Goal: Answer question/provide support

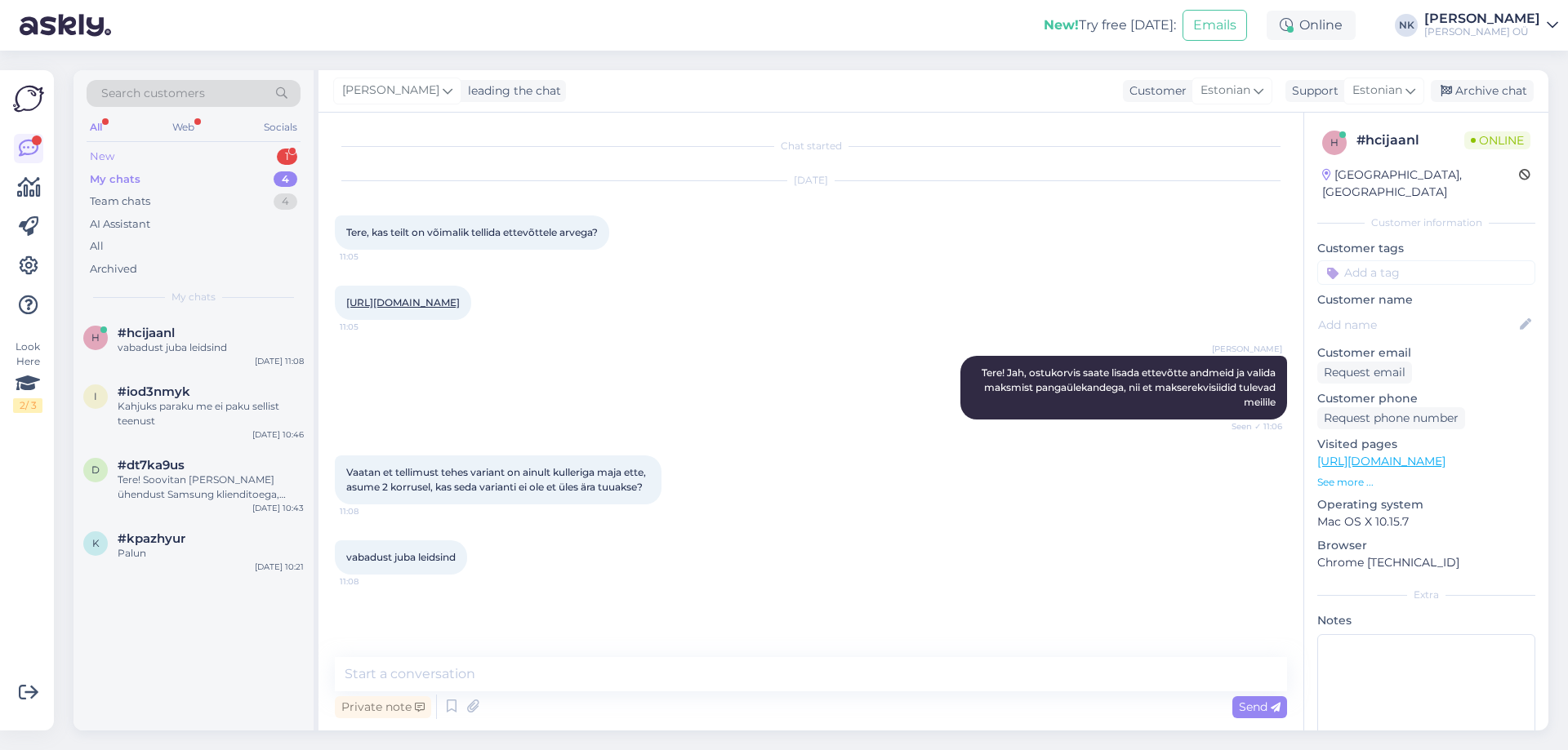
click at [232, 161] on div "New 1" at bounding box center [194, 156] width 214 height 23
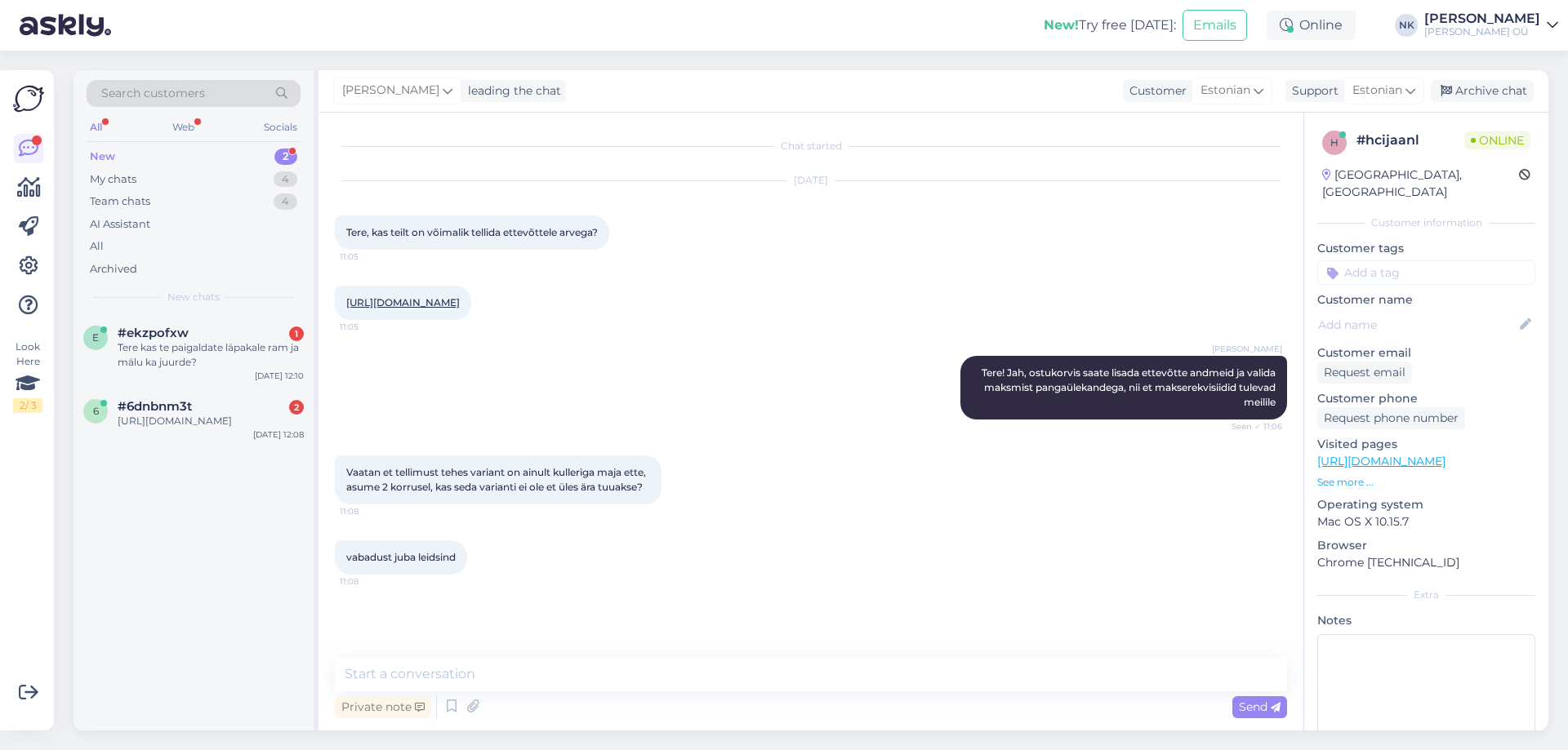
click at [230, 148] on div "New 2" at bounding box center [194, 156] width 214 height 23
click at [189, 357] on div "Tere kas te paigaldate läpakale ram ja mälu ka juurde?" at bounding box center [211, 355] width 186 height 30
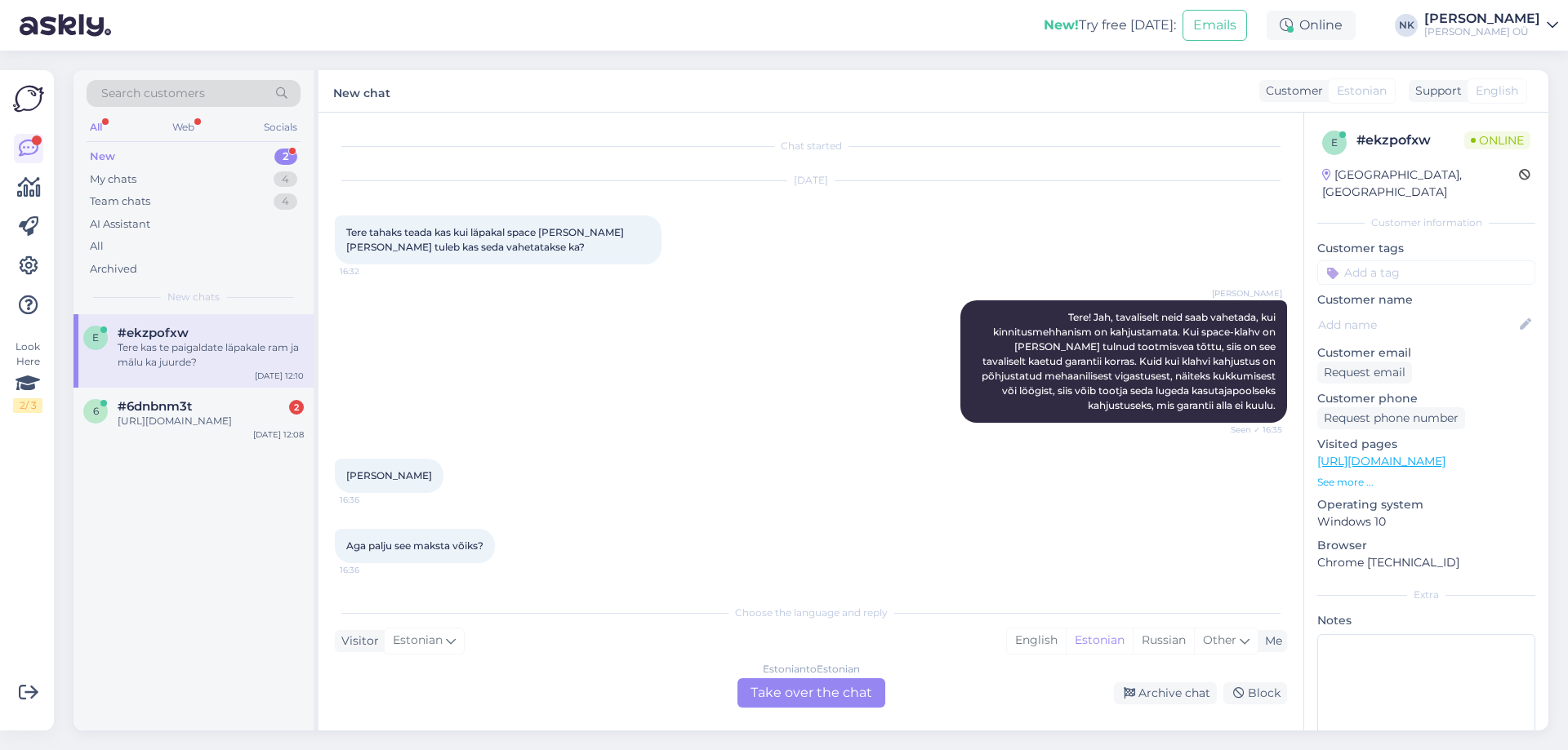
scroll to position [175, 0]
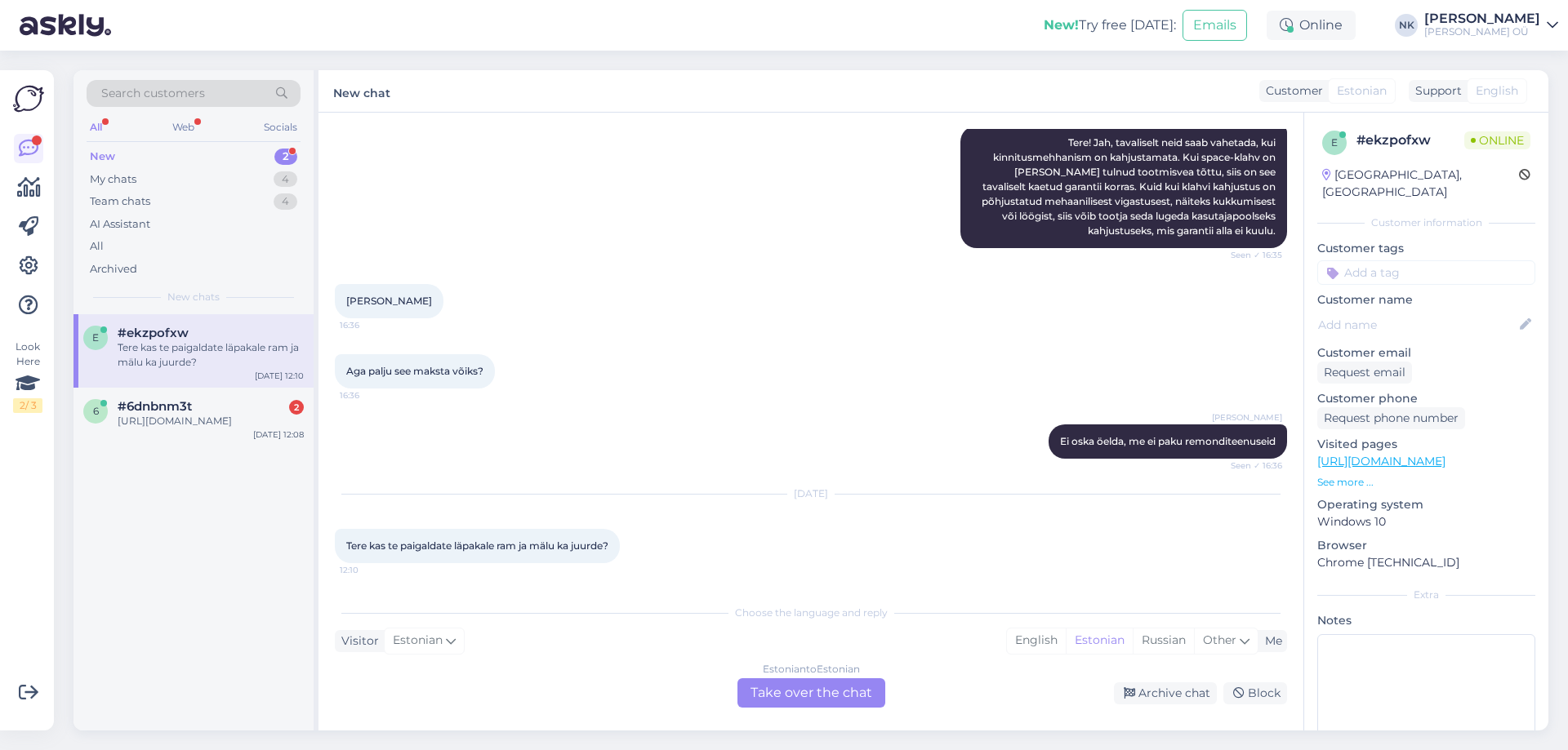
click at [809, 698] on div "Estonian to Estonian Take over the chat" at bounding box center [811, 693] width 148 height 30
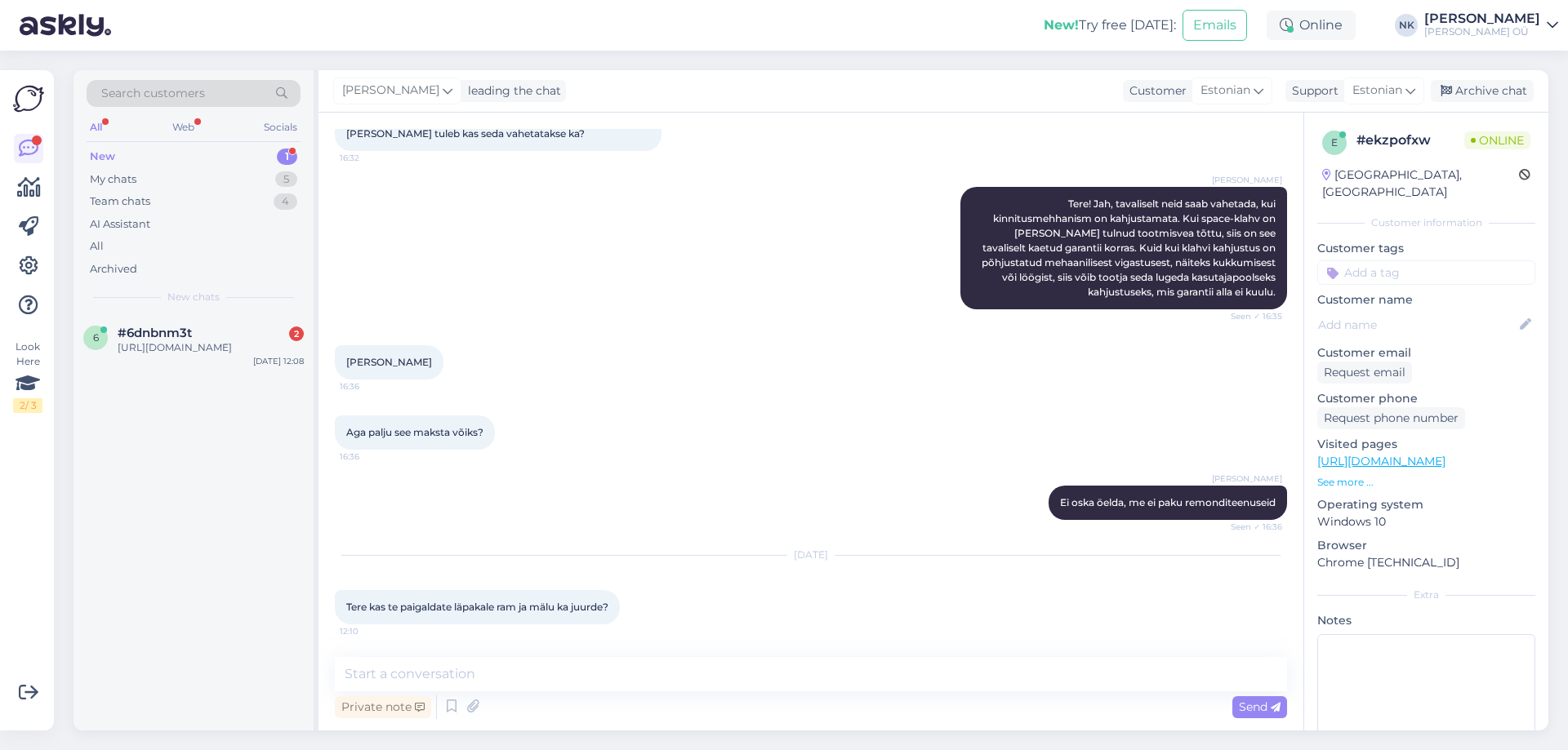
click at [620, 699] on div "Private note Send" at bounding box center [811, 707] width 952 height 31
click at [622, 685] on textarea at bounding box center [811, 674] width 952 height 34
click at [624, 681] on textarea "Еук" at bounding box center [811, 674] width 952 height 34
type textarea "Tere! Kahjuks me ei paku sellist teenust"
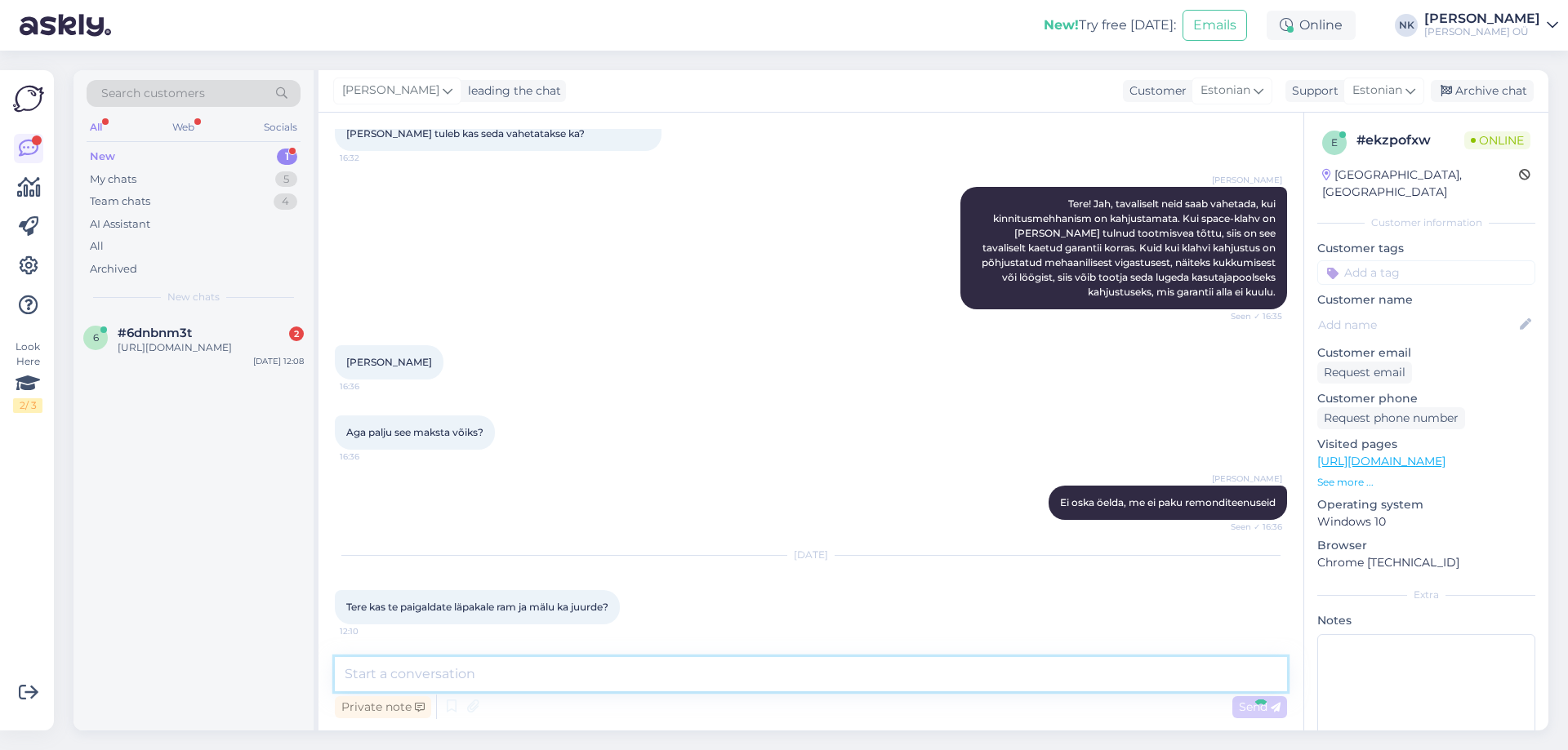
scroll to position [184, 0]
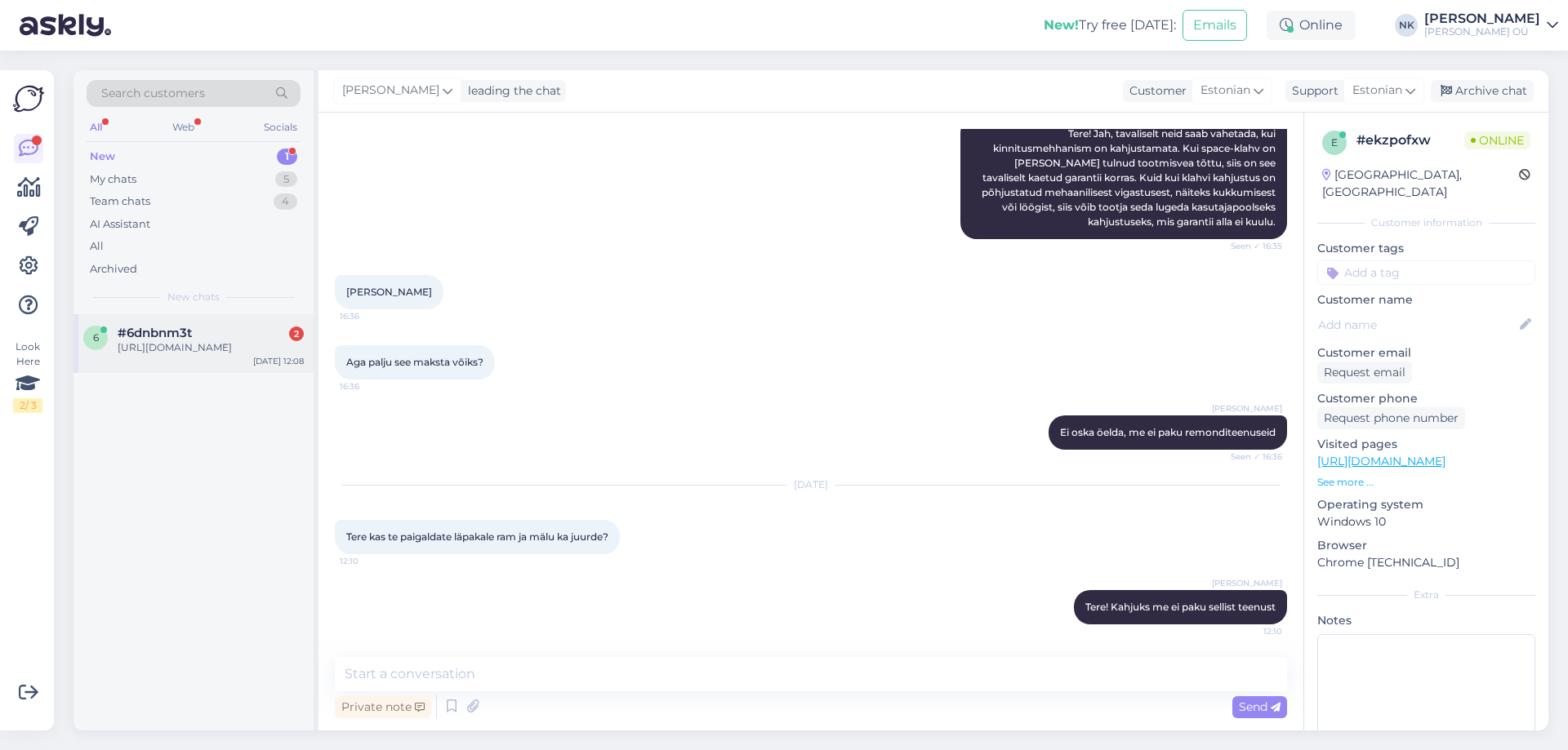
click at [147, 351] on div "[URL][DOMAIN_NAME]" at bounding box center [211, 348] width 186 height 14
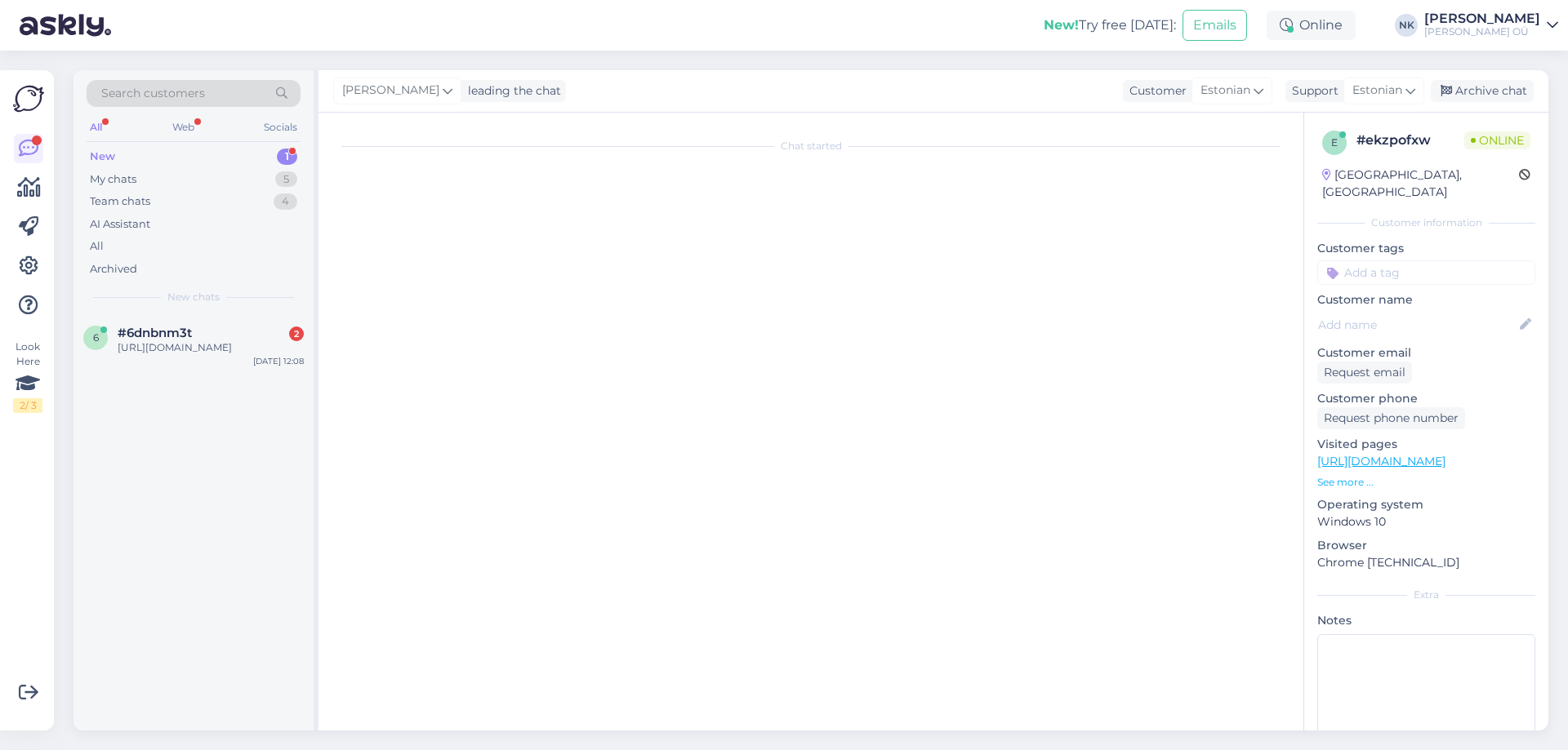
scroll to position [0, 0]
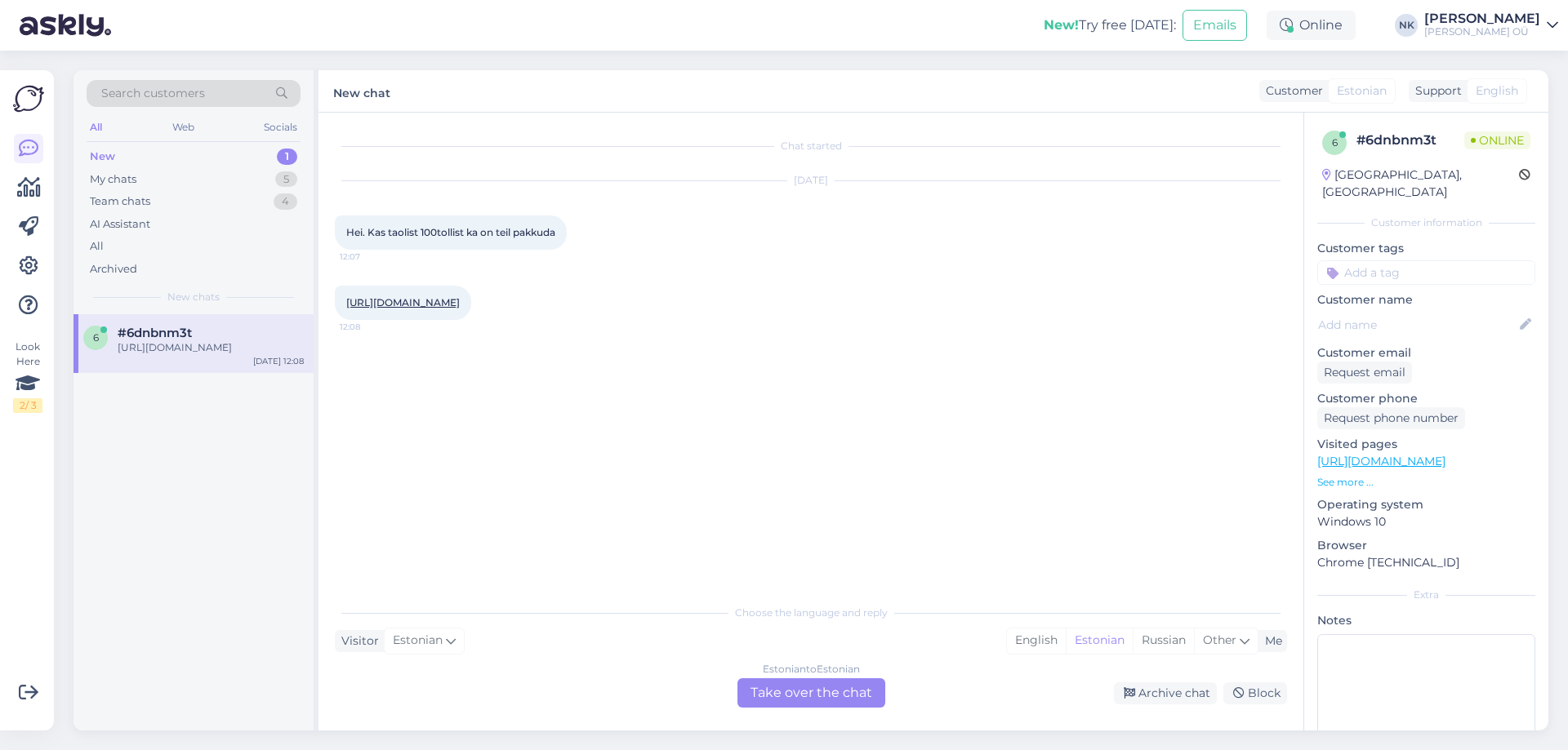
click at [765, 679] on div "Estonian to Estonian Take over the chat" at bounding box center [811, 693] width 148 height 30
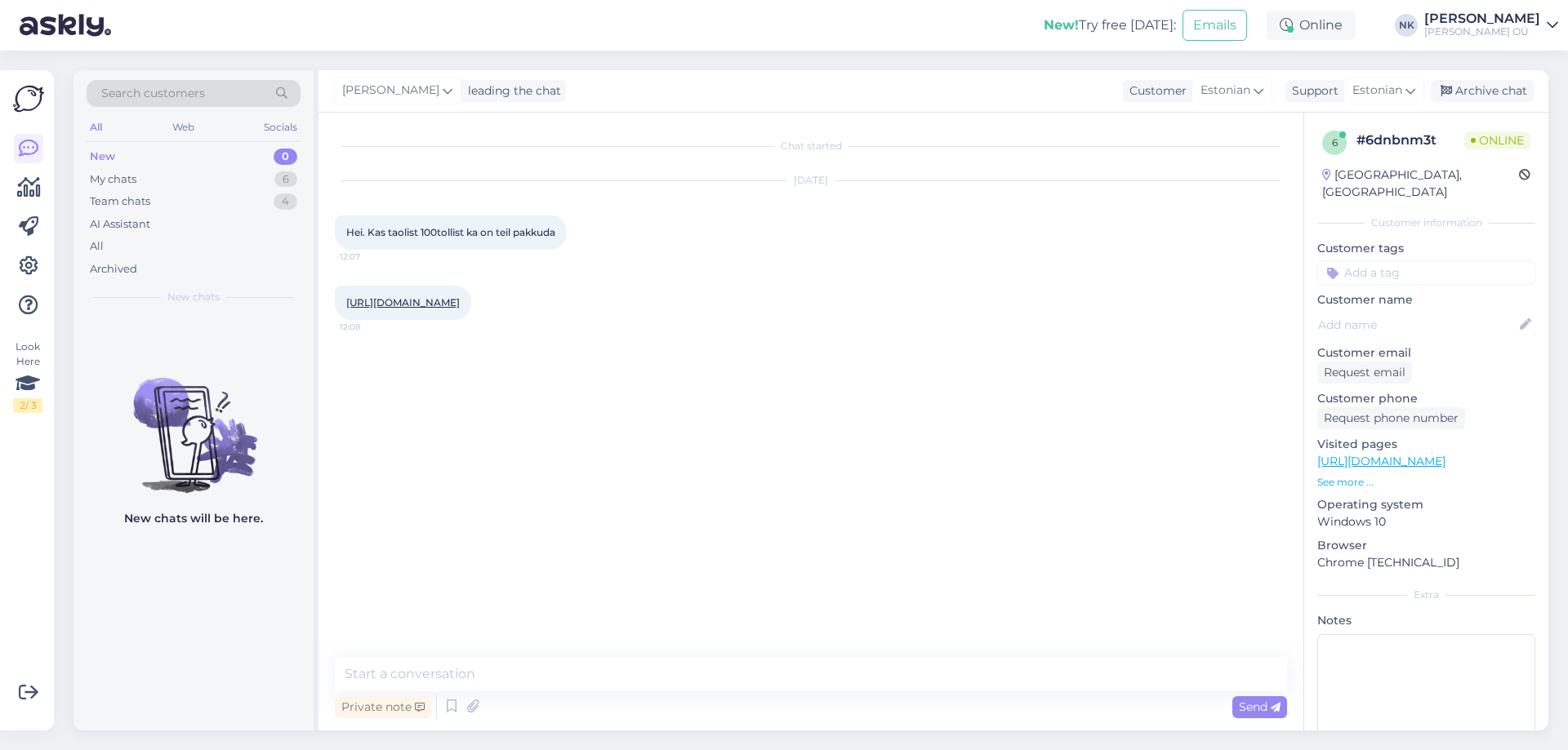
click at [471, 309] on div "[URL][DOMAIN_NAME] 12:08" at bounding box center [403, 303] width 136 height 34
click at [460, 303] on link "[URL][DOMAIN_NAME]" at bounding box center [403, 303] width 113 height 13
click at [500, 676] on textarea at bounding box center [811, 674] width 952 height 34
click at [425, 659] on textarea "Tere!" at bounding box center [811, 674] width 952 height 34
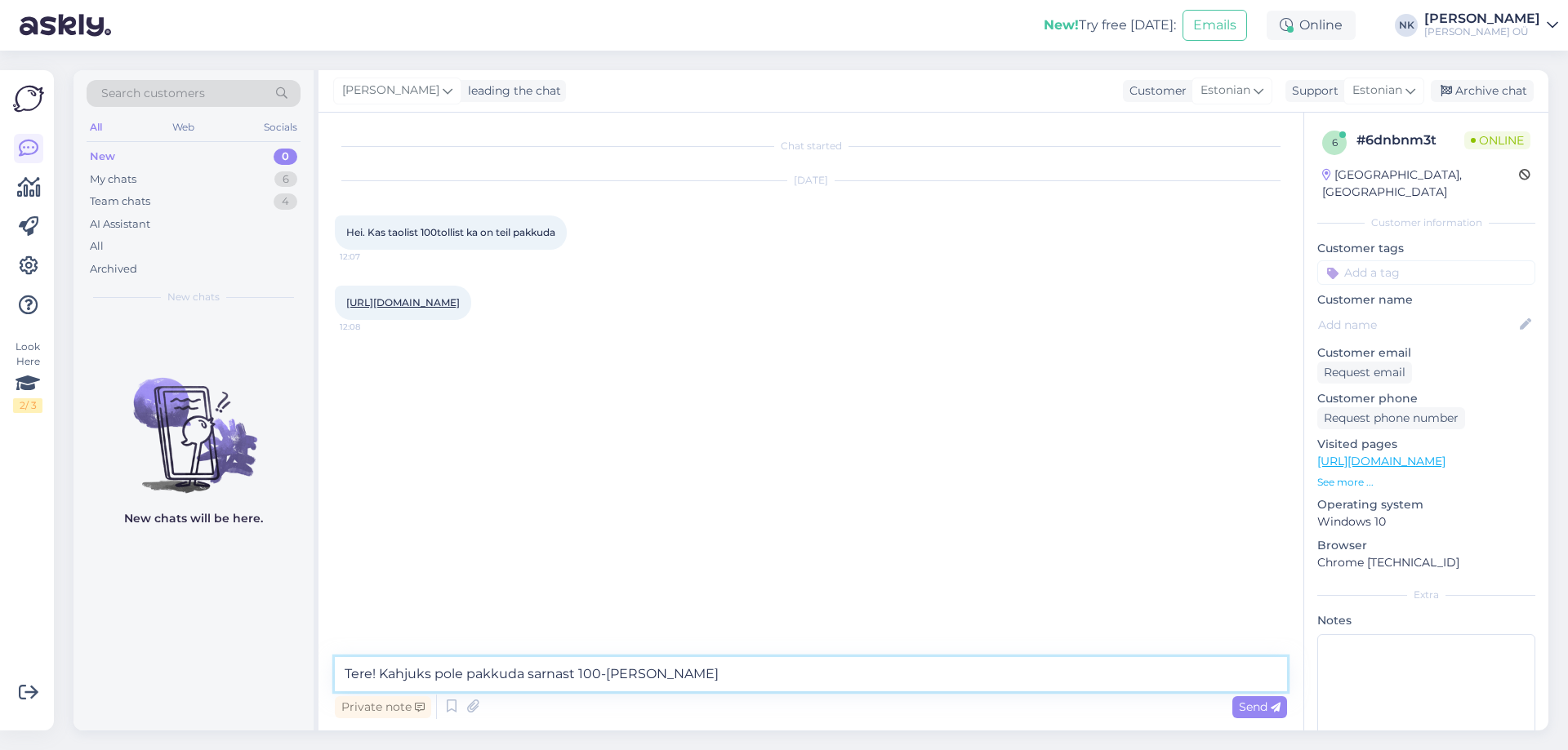
type textarea "Tere! Kahjuks pole pakkuda sarnast 100-tollist"
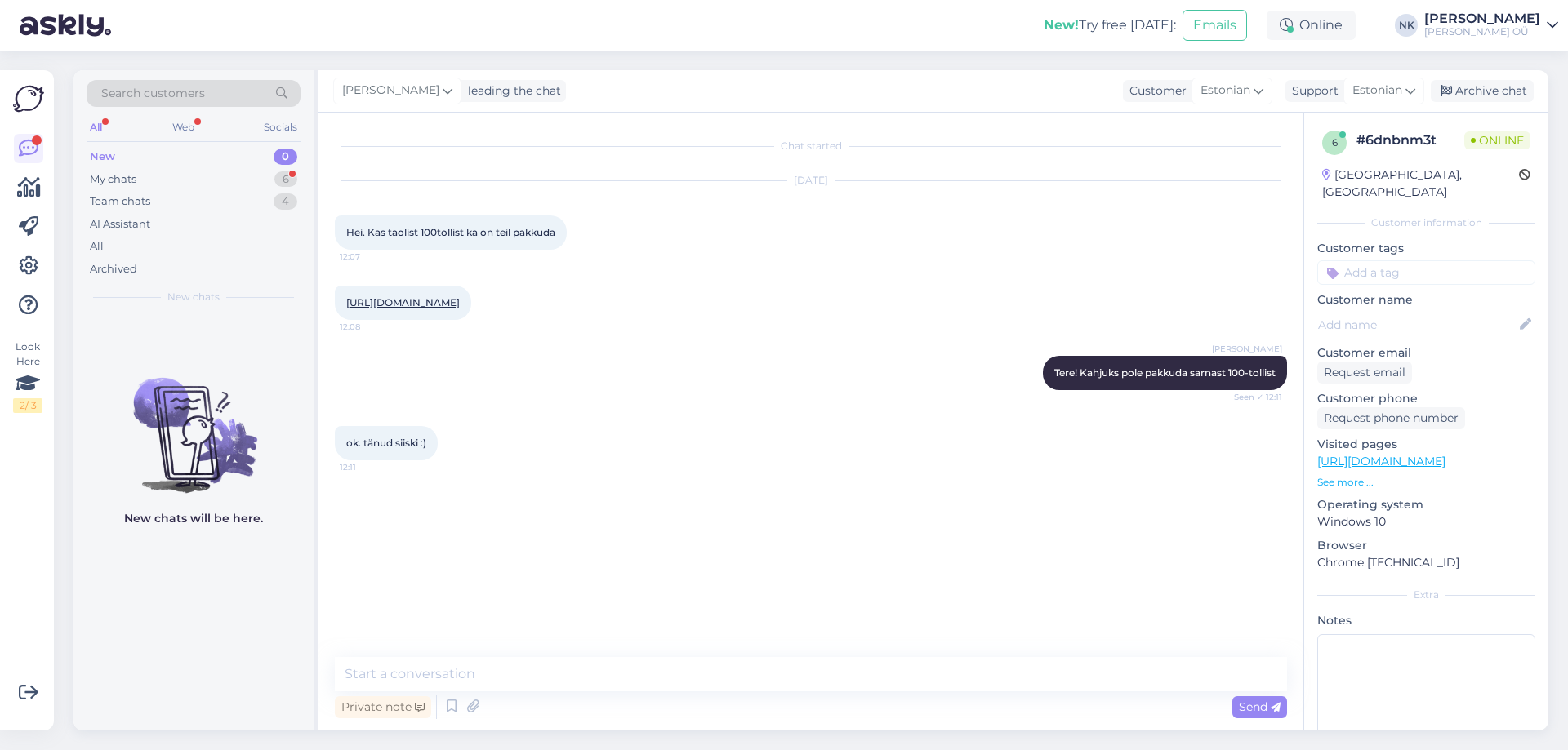
click at [528, 704] on div "Private note Send" at bounding box center [811, 707] width 952 height 31
click at [531, 682] on textarea at bounding box center [811, 674] width 952 height 34
type textarea "Palun"
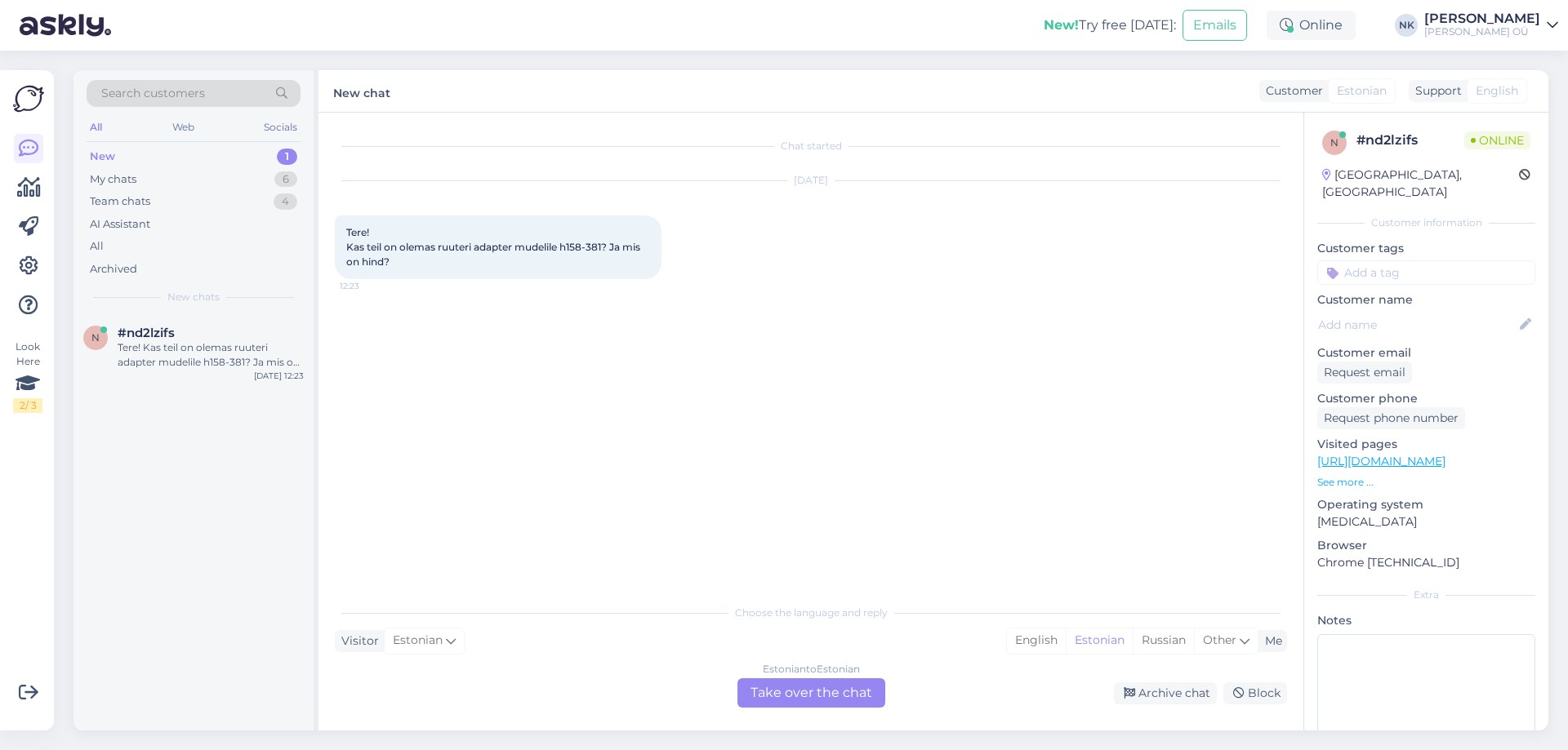
click at [847, 692] on div "Estonian to Estonian Take over the chat" at bounding box center [811, 693] width 148 height 30
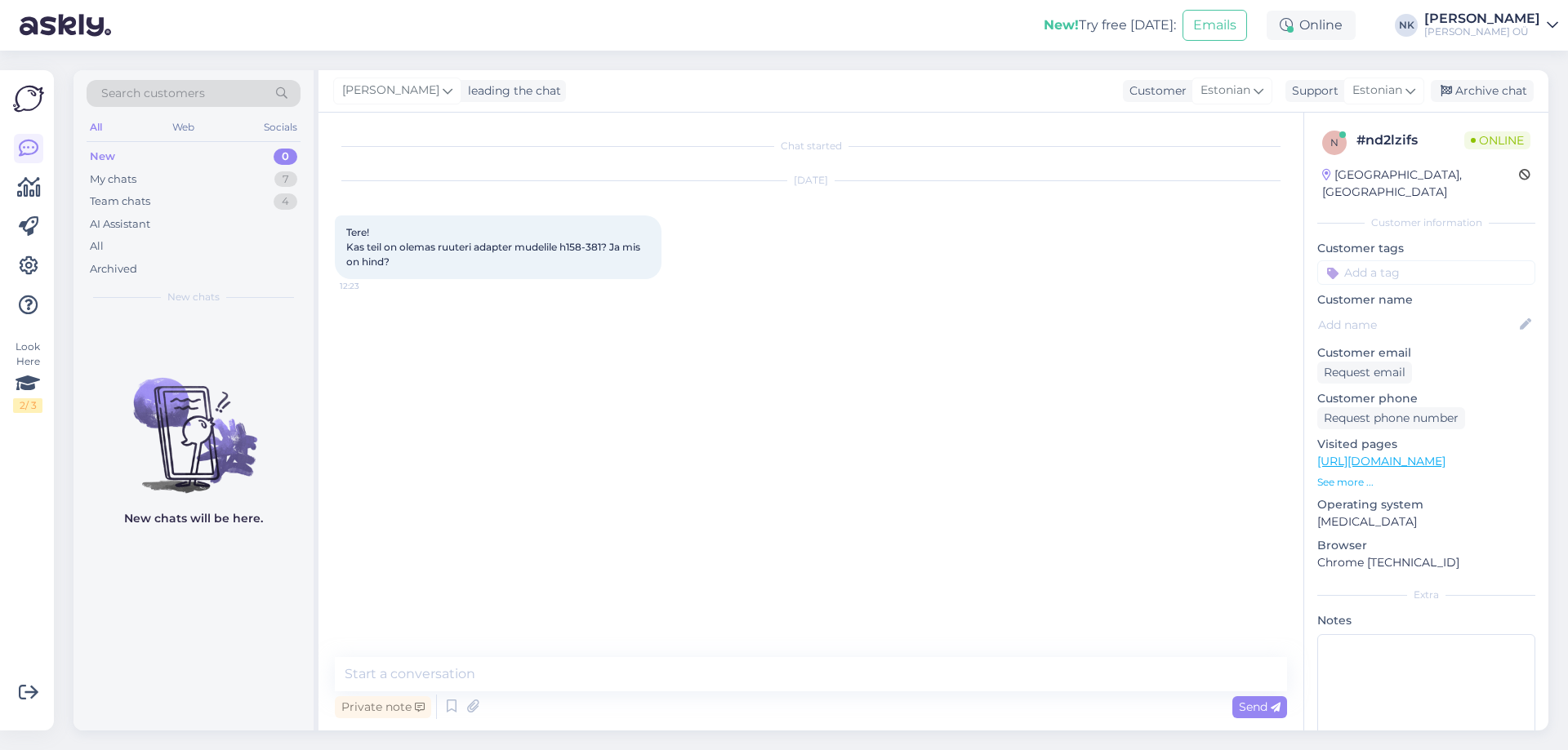
click at [1354, 454] on link "[URL][DOMAIN_NAME]" at bounding box center [1382, 461] width 128 height 14
click at [1411, 454] on link "[URL][DOMAIN_NAME]" at bounding box center [1382, 461] width 128 height 14
drag, startPoint x: 564, startPoint y: 248, endPoint x: 603, endPoint y: 248, distance: 39.0
click at [603, 248] on span "Tere! Kas teil on olemas ruuteri adapter mudelile h158-381? Ja mis on hind?" at bounding box center [494, 247] width 296 height 41
copy span "h158-381"
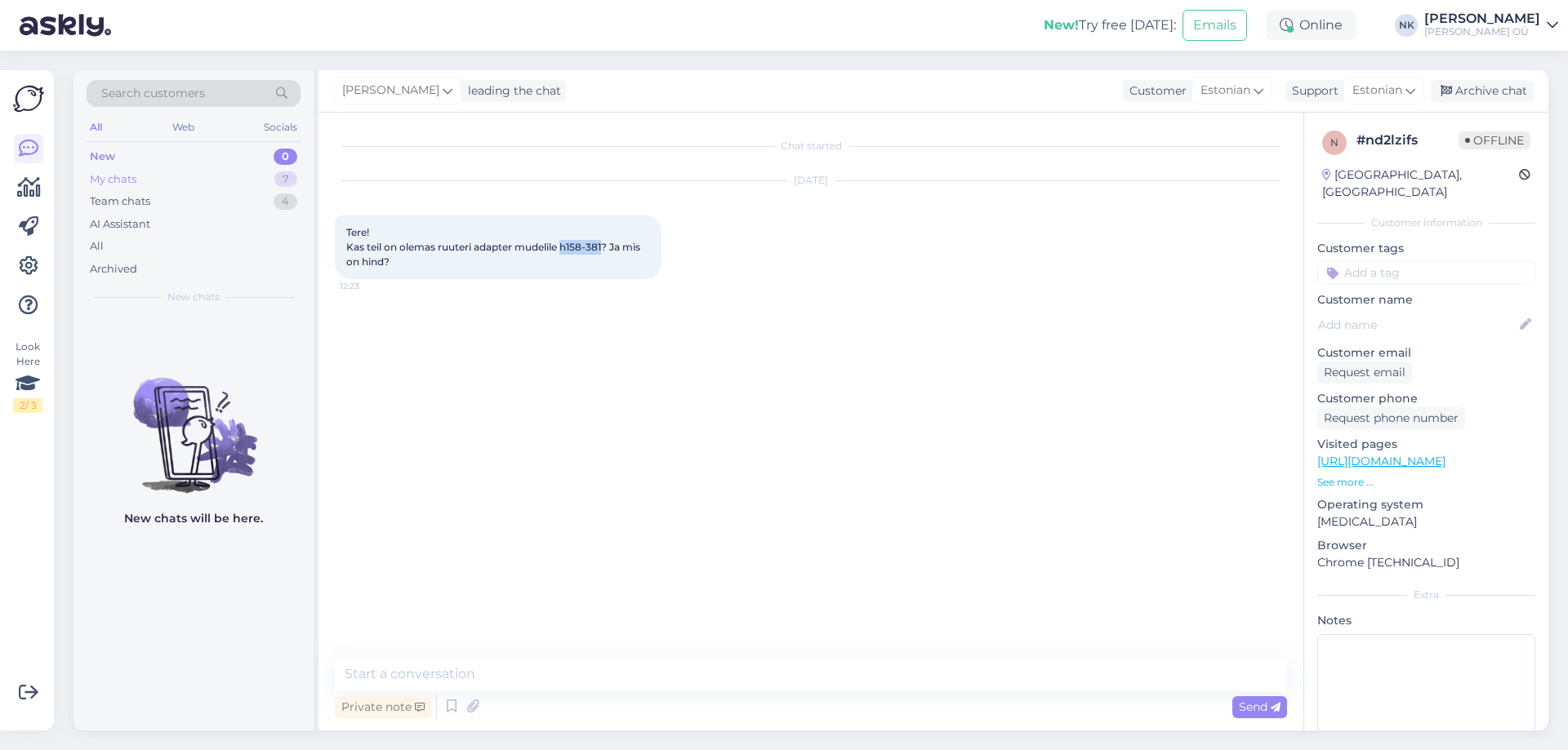
click at [292, 173] on div "7" at bounding box center [286, 179] width 23 height 16
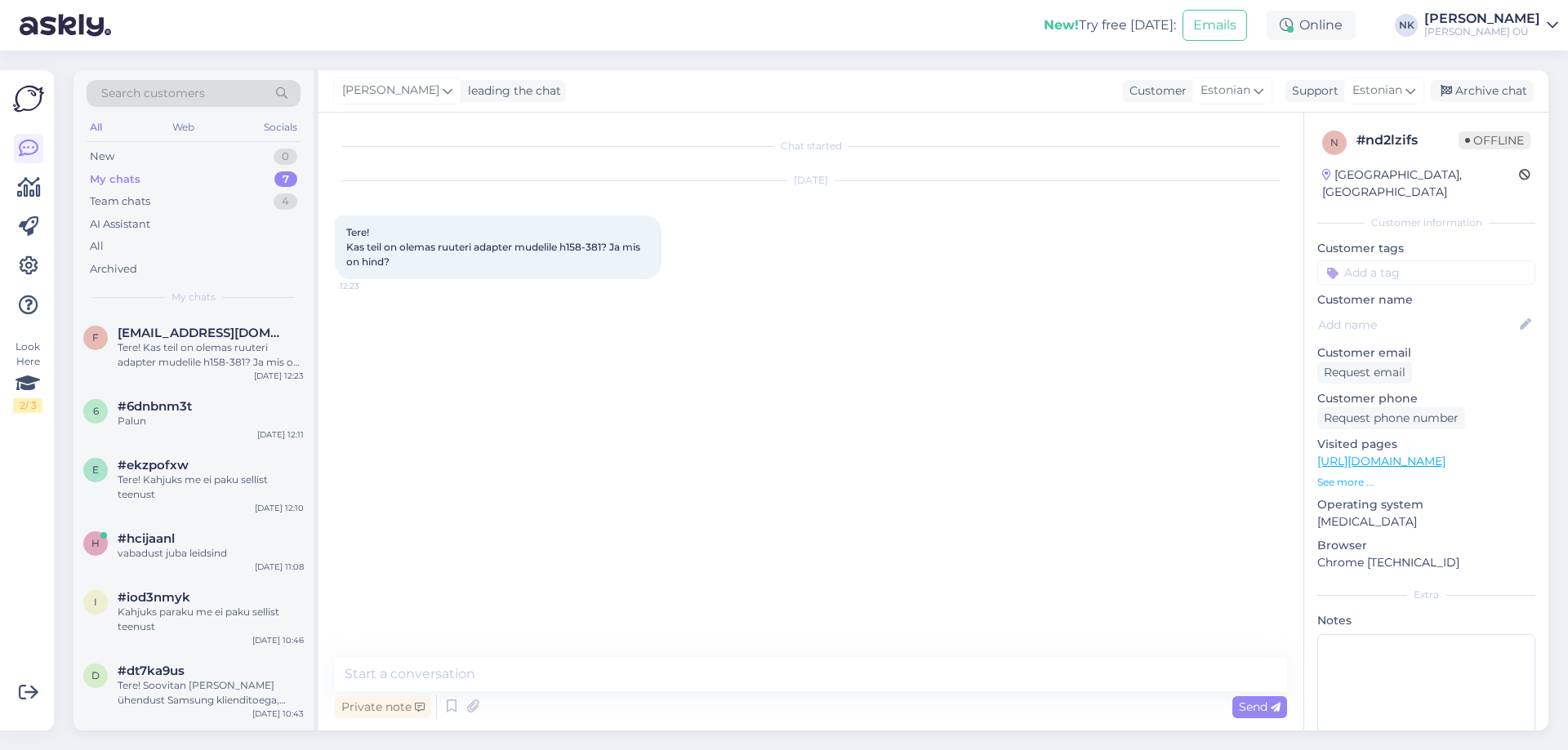
click at [1383, 436] on p "Visited pages" at bounding box center [1427, 444] width 218 height 17
click at [1390, 454] on link "[URL][DOMAIN_NAME]" at bounding box center [1382, 461] width 128 height 14
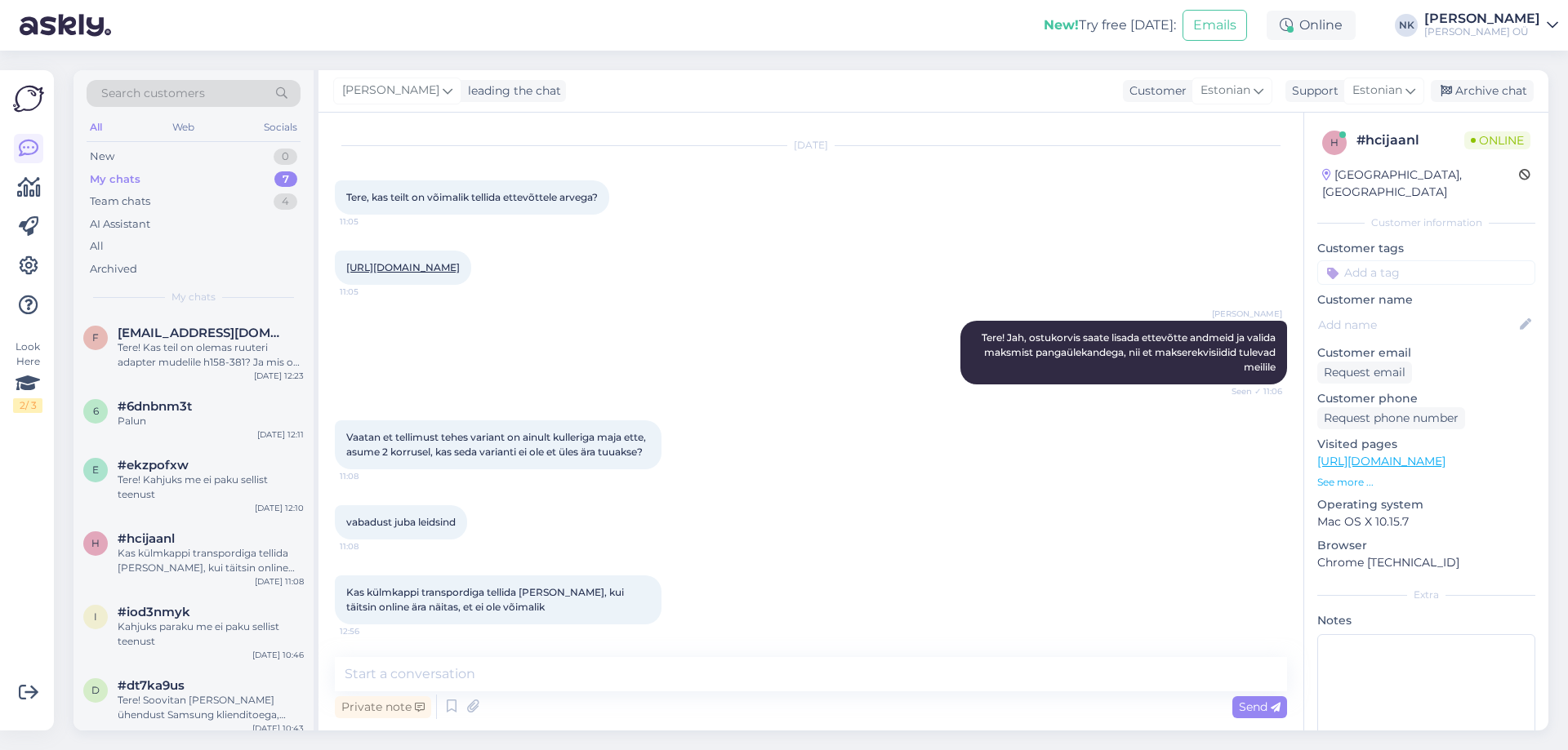
scroll to position [65, 0]
click at [516, 679] on textarea at bounding box center [811, 674] width 952 height 34
click at [581, 656] on div "Chat started [DATE] Tere, kas teilt on võimalik tellida ettevõttele arvega? 11:…" at bounding box center [811, 421] width 985 height 618
click at [579, 675] on textarea at bounding box center [811, 674] width 952 height 34
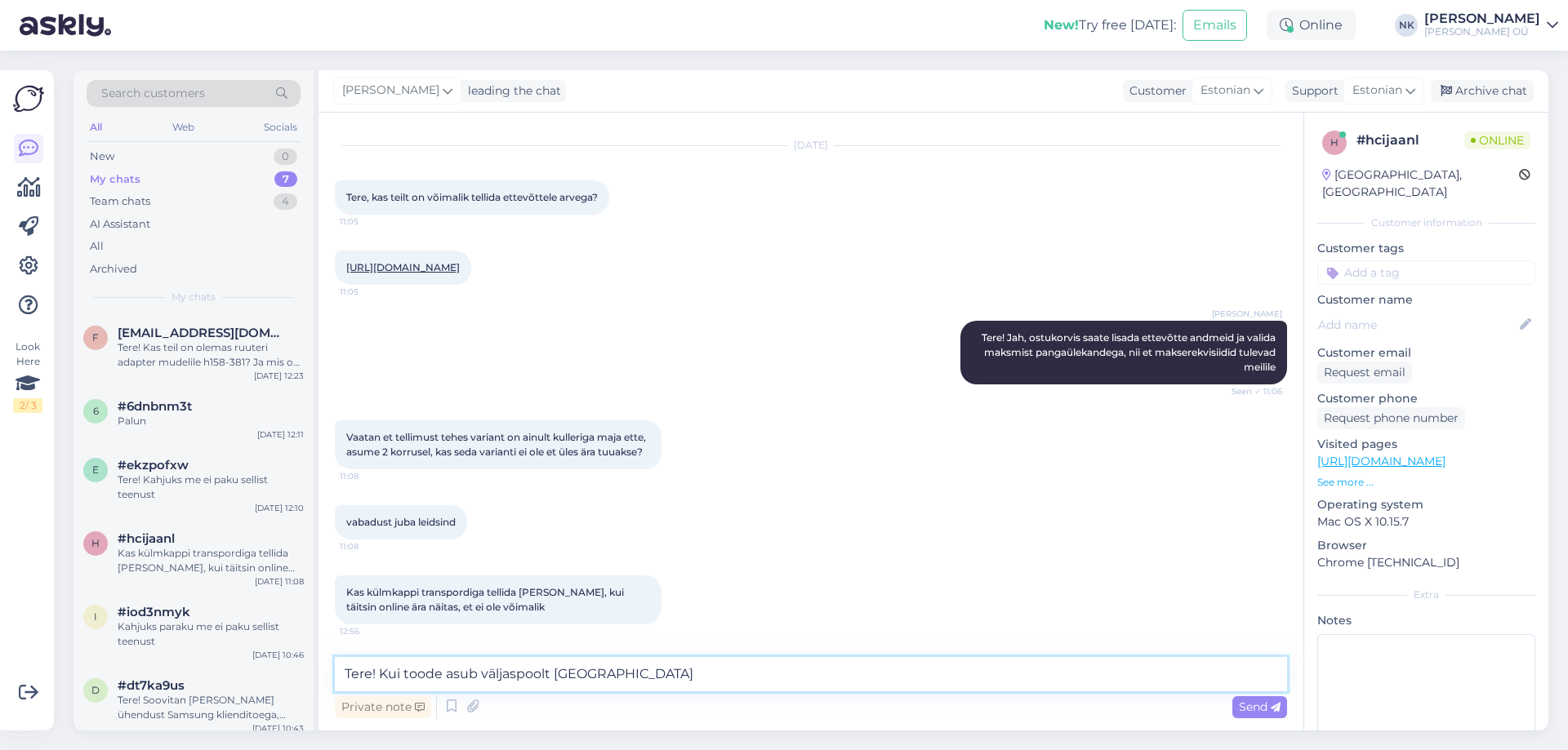
click at [395, 677] on textarea "Tere! Kui toode asub väljaspoolt [GEOGRAPHIC_DATA]" at bounding box center [811, 674] width 952 height 34
click at [401, 665] on textarea "Tere! Kui toode asub väljaspoolt [GEOGRAPHIC_DATA]" at bounding box center [811, 674] width 952 height 34
click at [412, 673] on textarea "Tere! Kui telitav toode asub väljaspoolt [GEOGRAPHIC_DATA]" at bounding box center [811, 674] width 952 height 34
click at [416, 673] on textarea "Tere! Kui telitav toode asub väljaspoolt [GEOGRAPHIC_DATA]" at bounding box center [811, 674] width 952 height 34
click at [693, 677] on textarea "Tere! Kui tellitav toode asub väljaspoolt [GEOGRAPHIC_DATA]" at bounding box center [811, 674] width 952 height 34
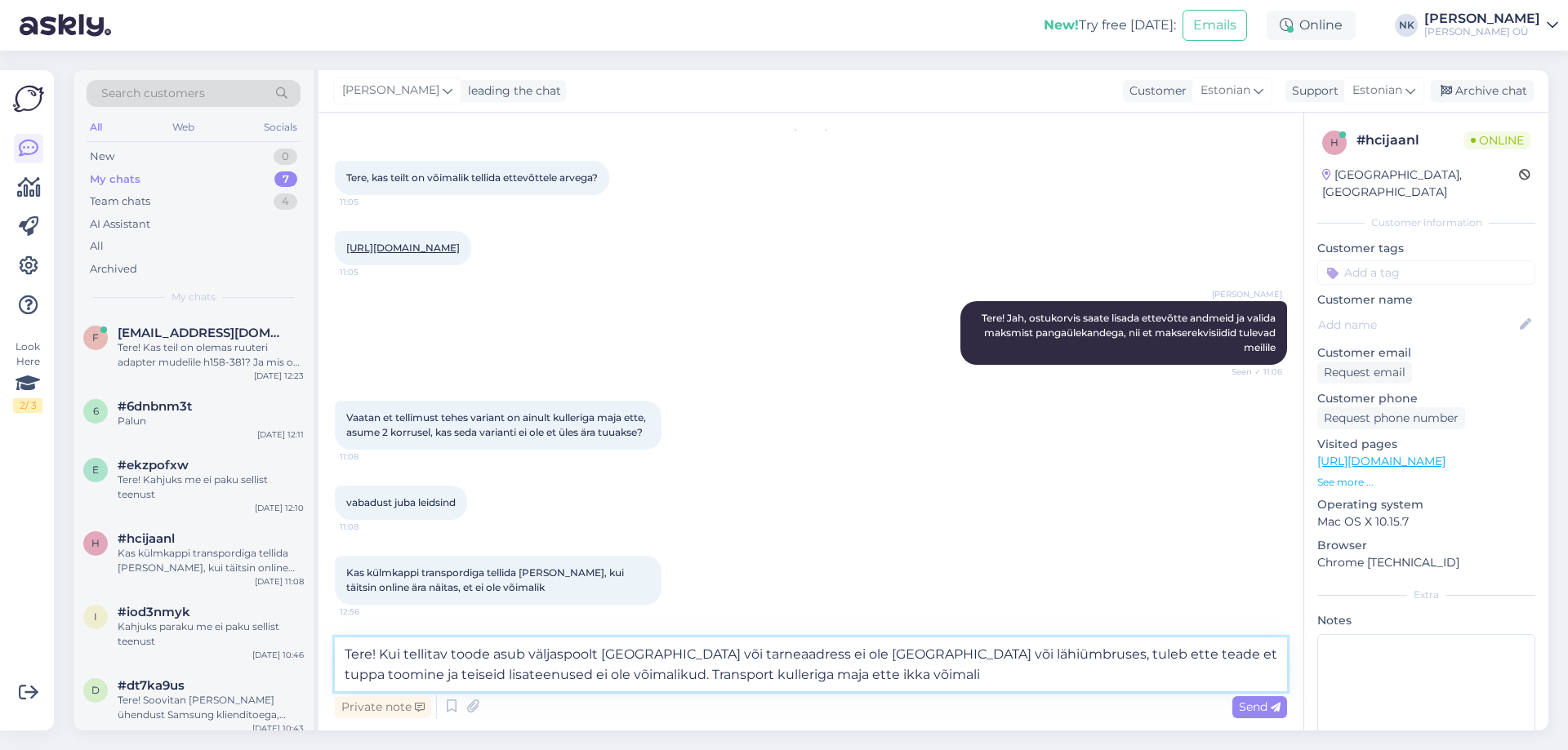
type textarea "Tere! Kui tellitav toode asub väljaspoolt [GEOGRAPHIC_DATA] või tarneaadress ei…"
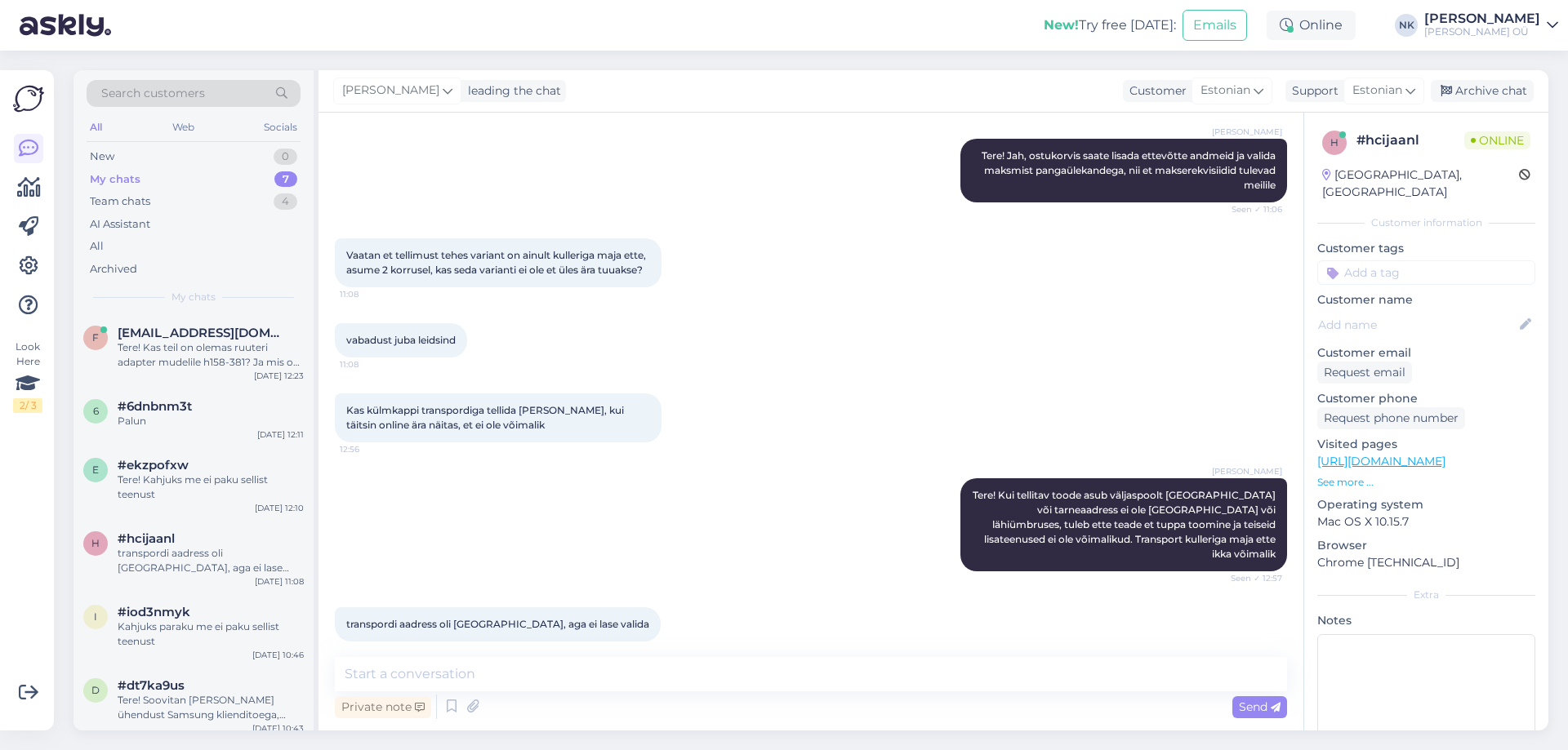
scroll to position [249, 0]
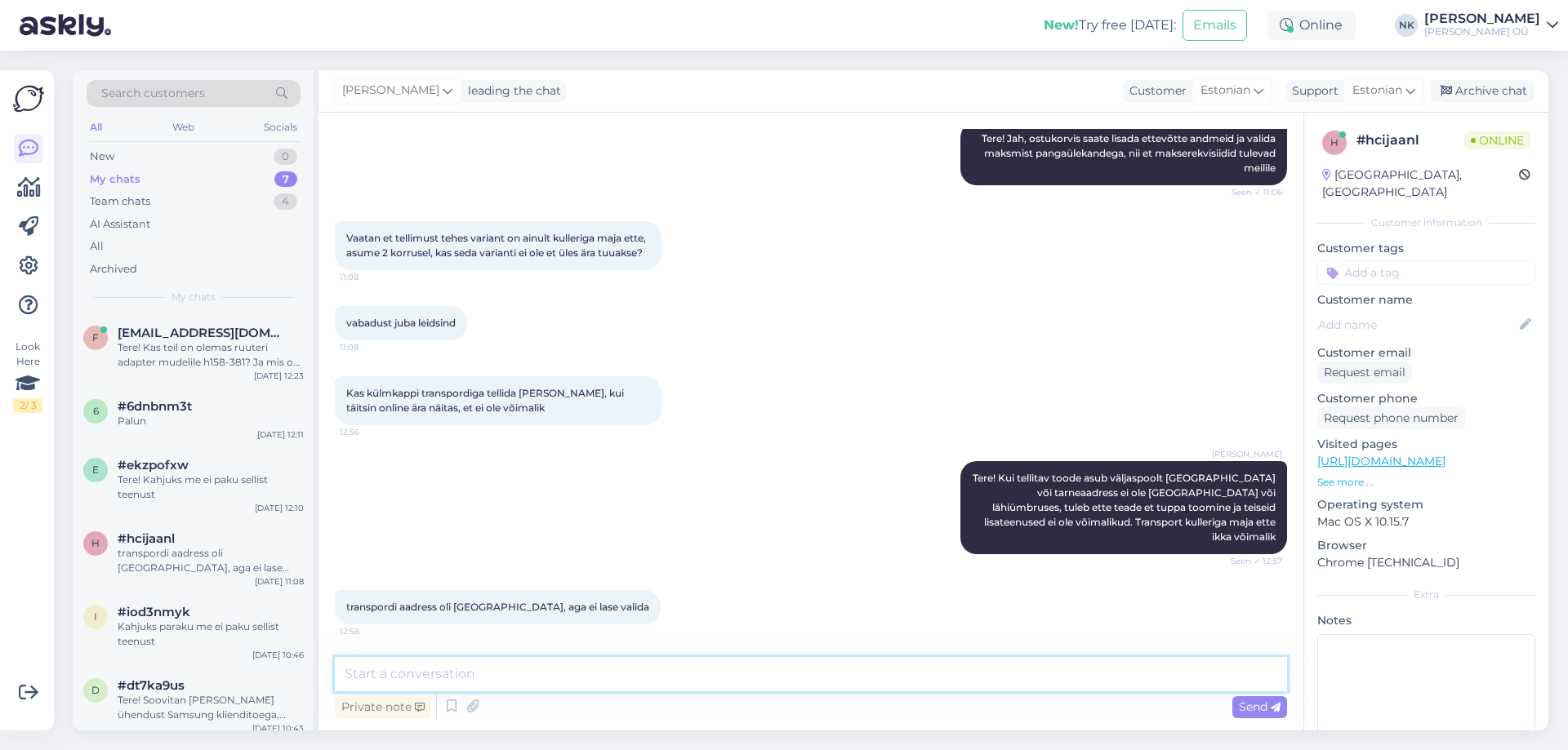
click at [477, 683] on textarea at bounding box center [811, 674] width 952 height 34
type textarea "Mis toodet soovite osta?"
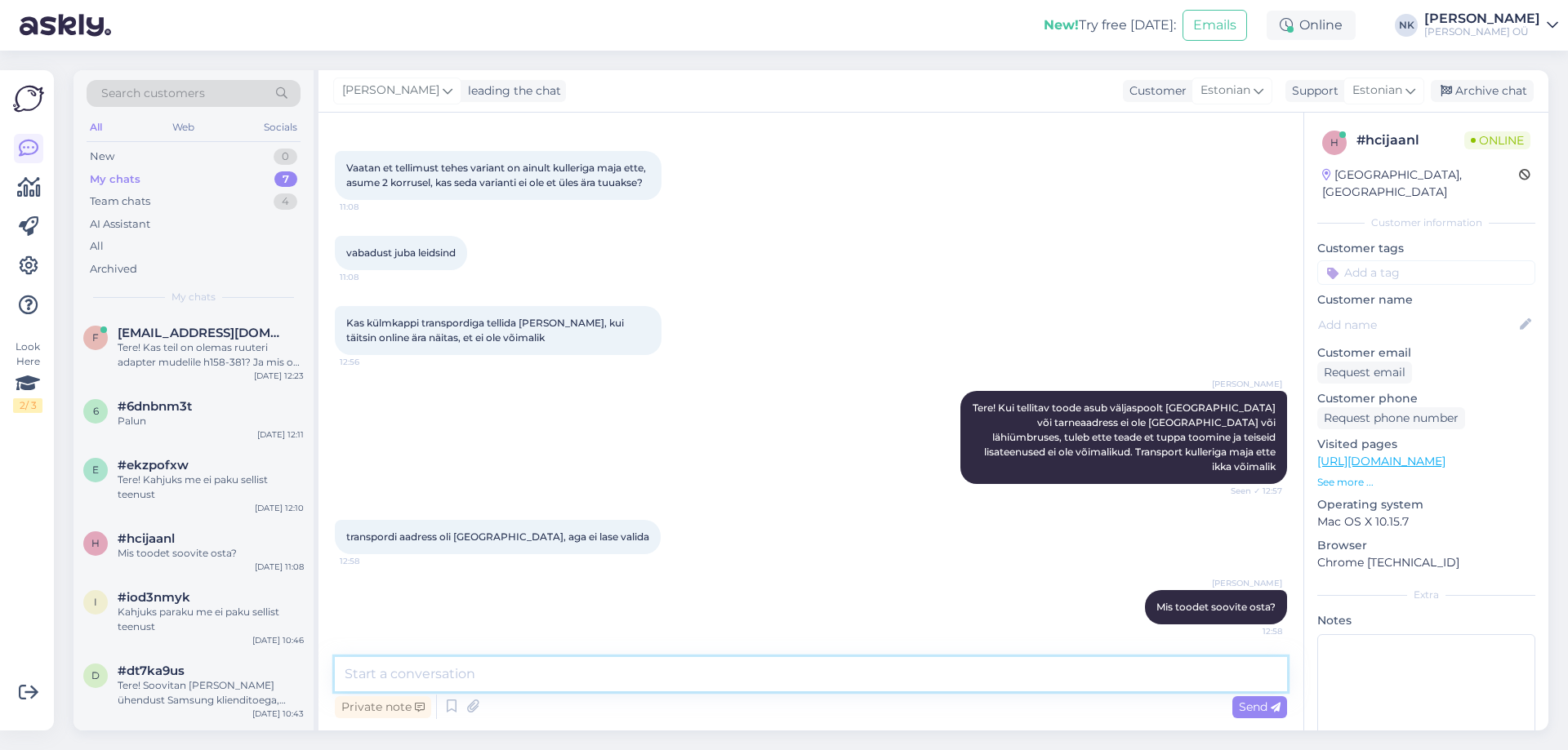
scroll to position [0, 0]
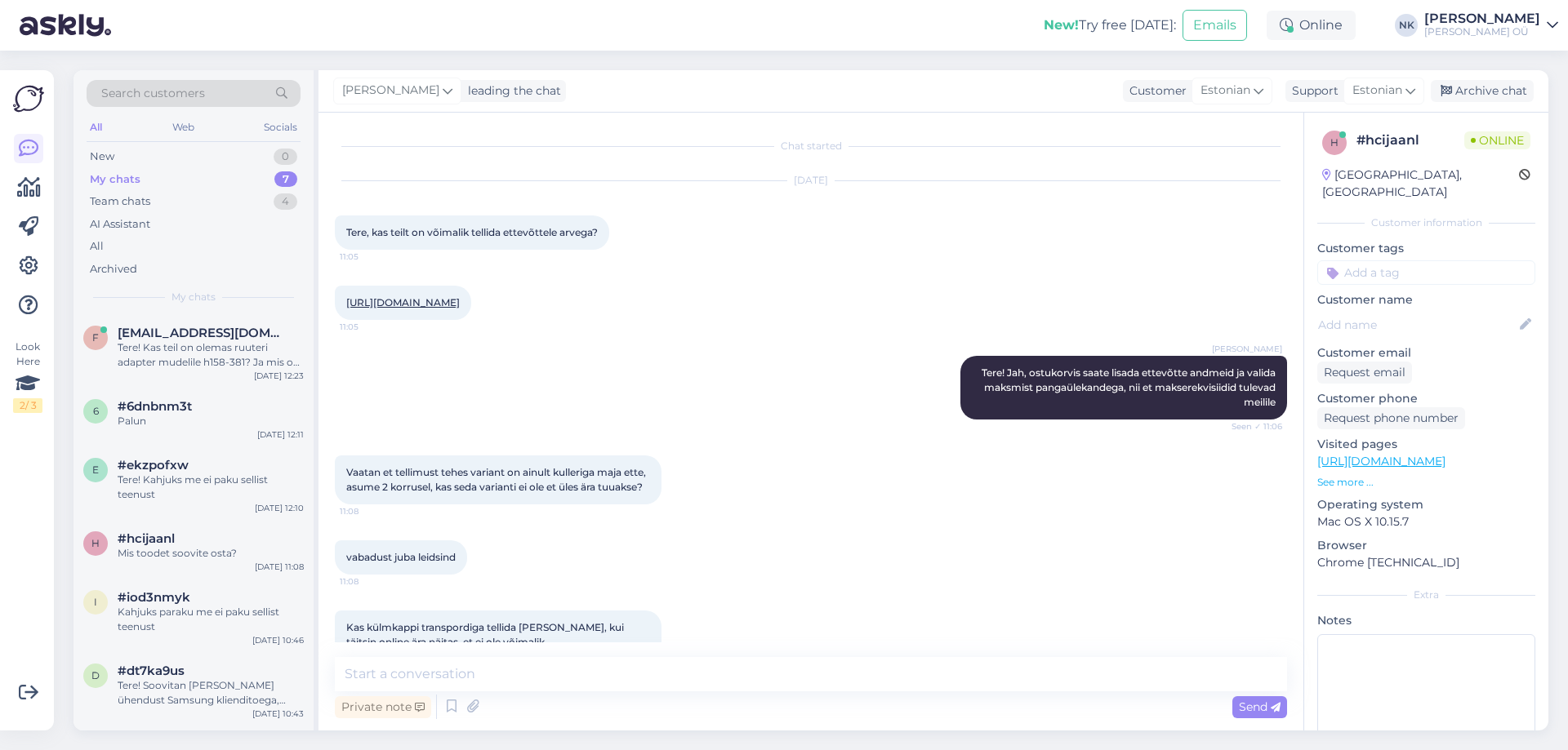
click at [460, 303] on link "[URL][DOMAIN_NAME]" at bounding box center [403, 303] width 113 height 13
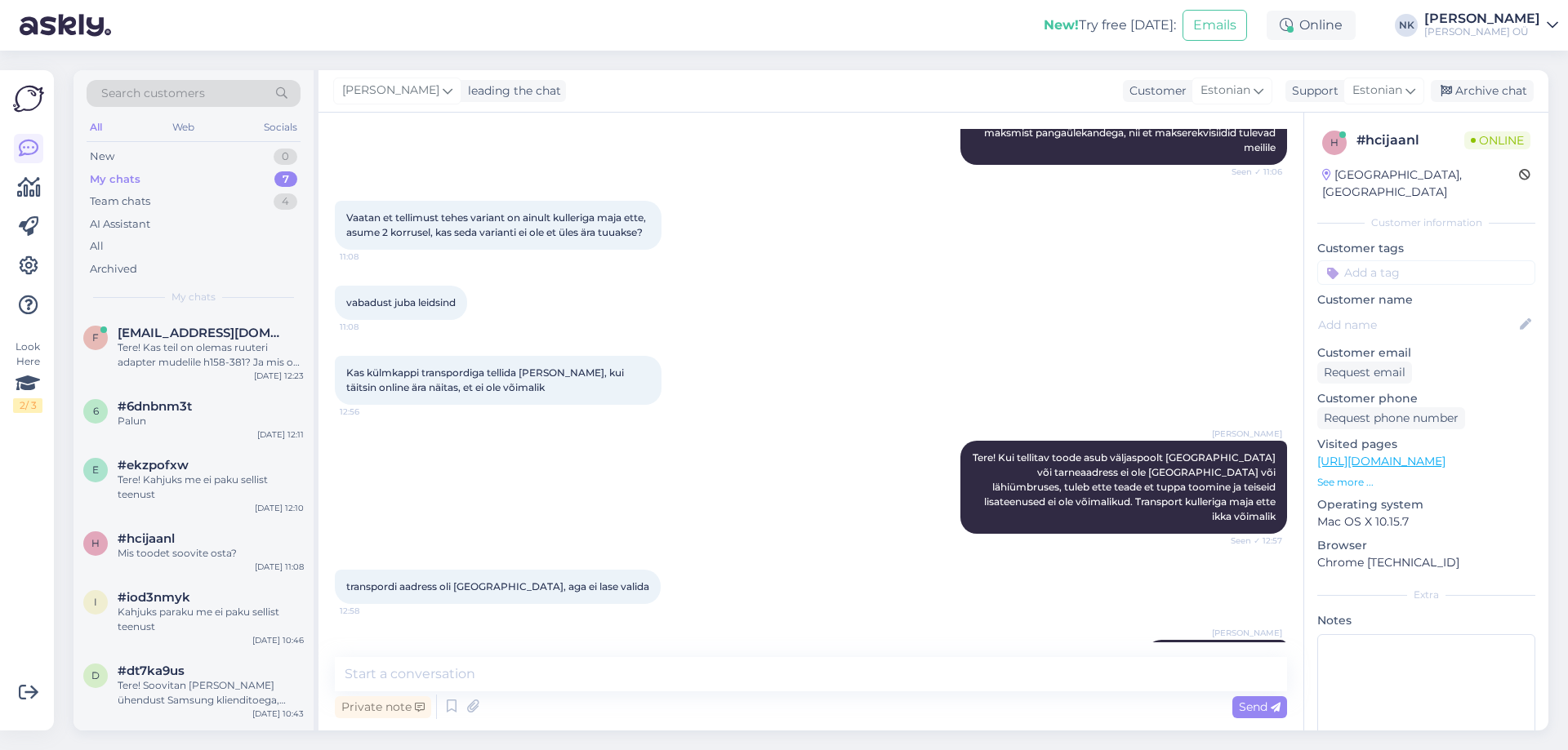
scroll to position [320, 0]
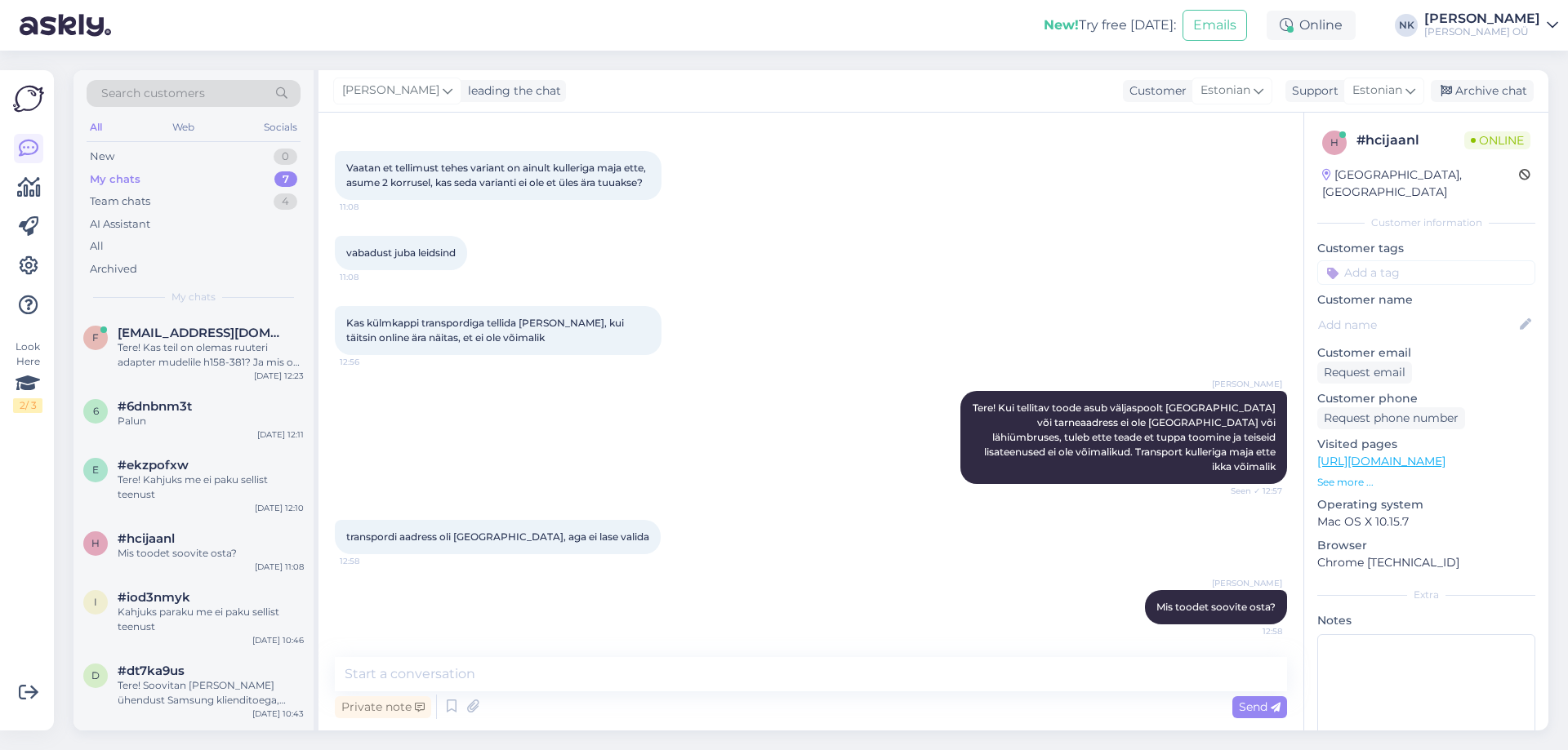
click at [528, 653] on div "Chat started [DATE] Tere, kas teilt on võimalik tellida ettevõttele arvega? 11:…" at bounding box center [811, 421] width 985 height 618
click at [483, 683] on textarea at bounding box center [811, 674] width 952 height 34
paste textarea "Beko RDSO206K40WN"
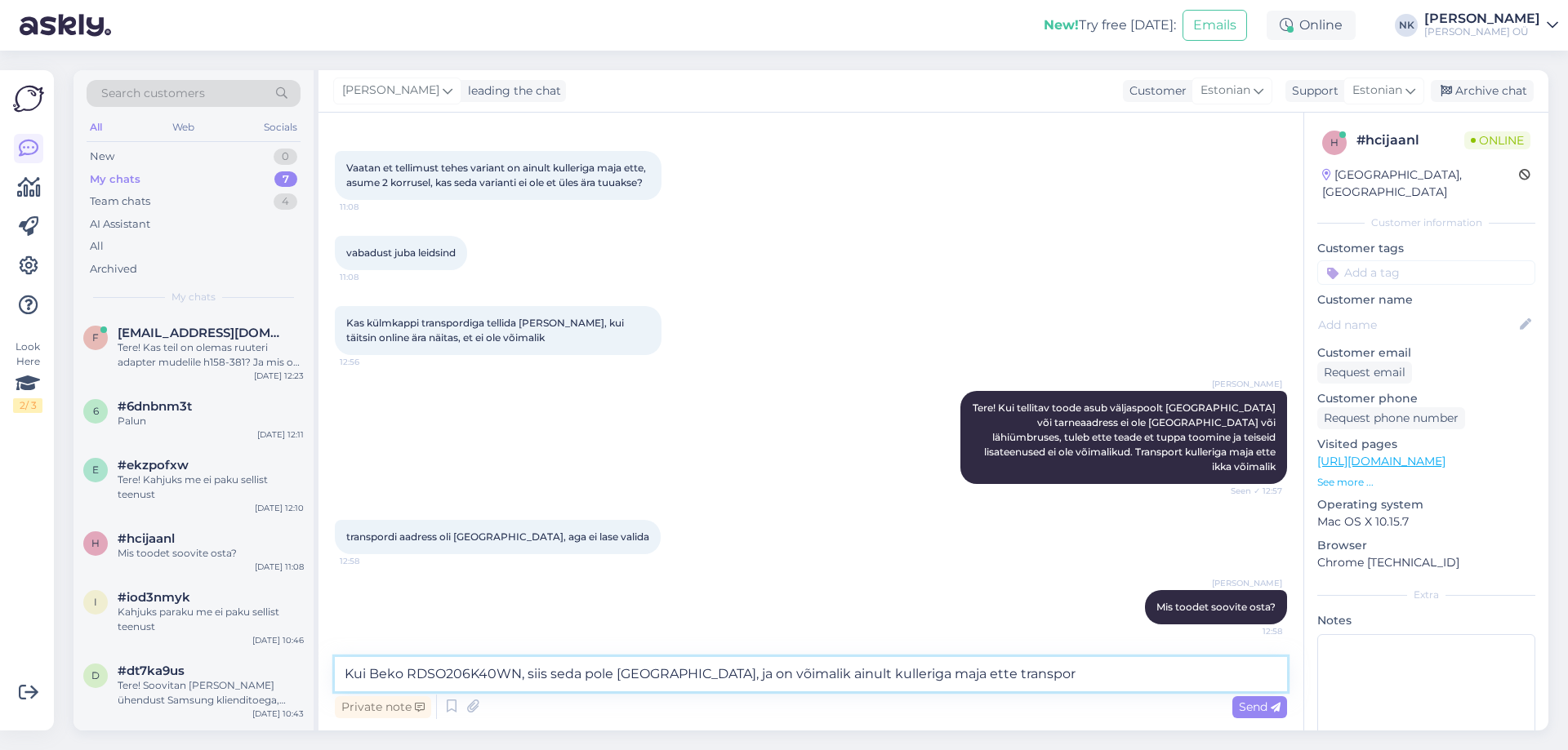
type textarea "Kui Beko RDSO206K40WN, siis seda pole [GEOGRAPHIC_DATA], ja on võimalik ainult …"
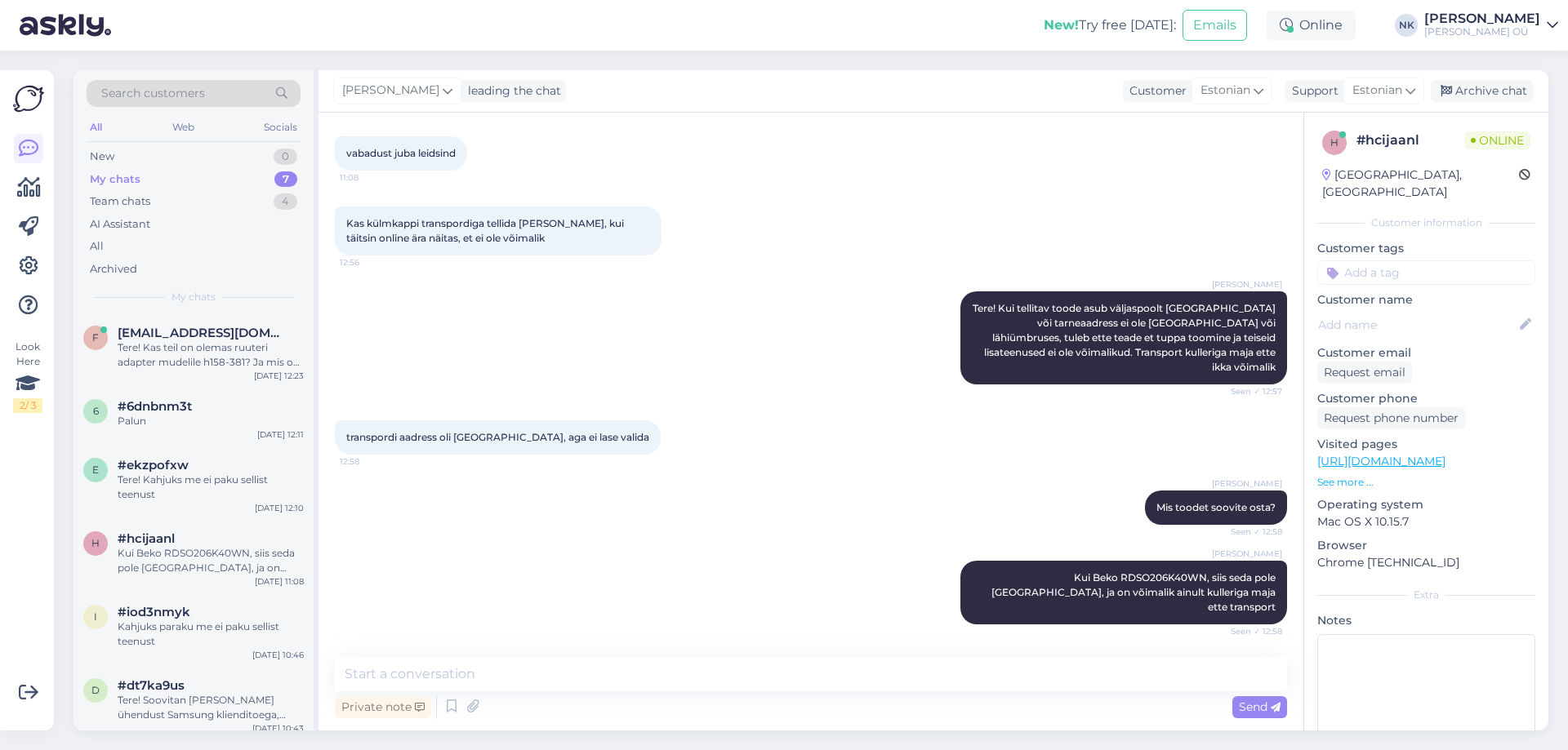
scroll to position [489, 0]
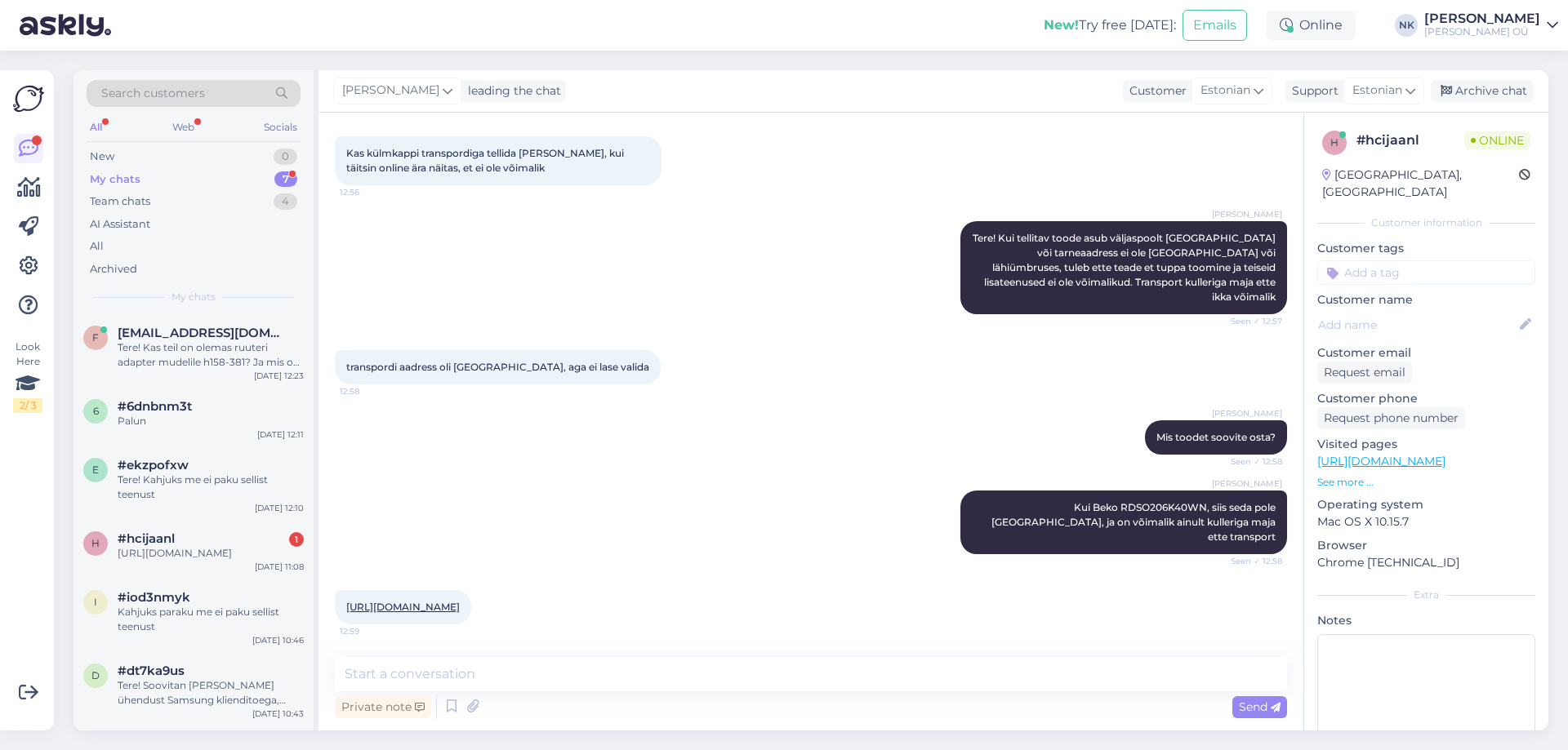
click at [460, 601] on link "[URL][DOMAIN_NAME]" at bounding box center [403, 607] width 113 height 13
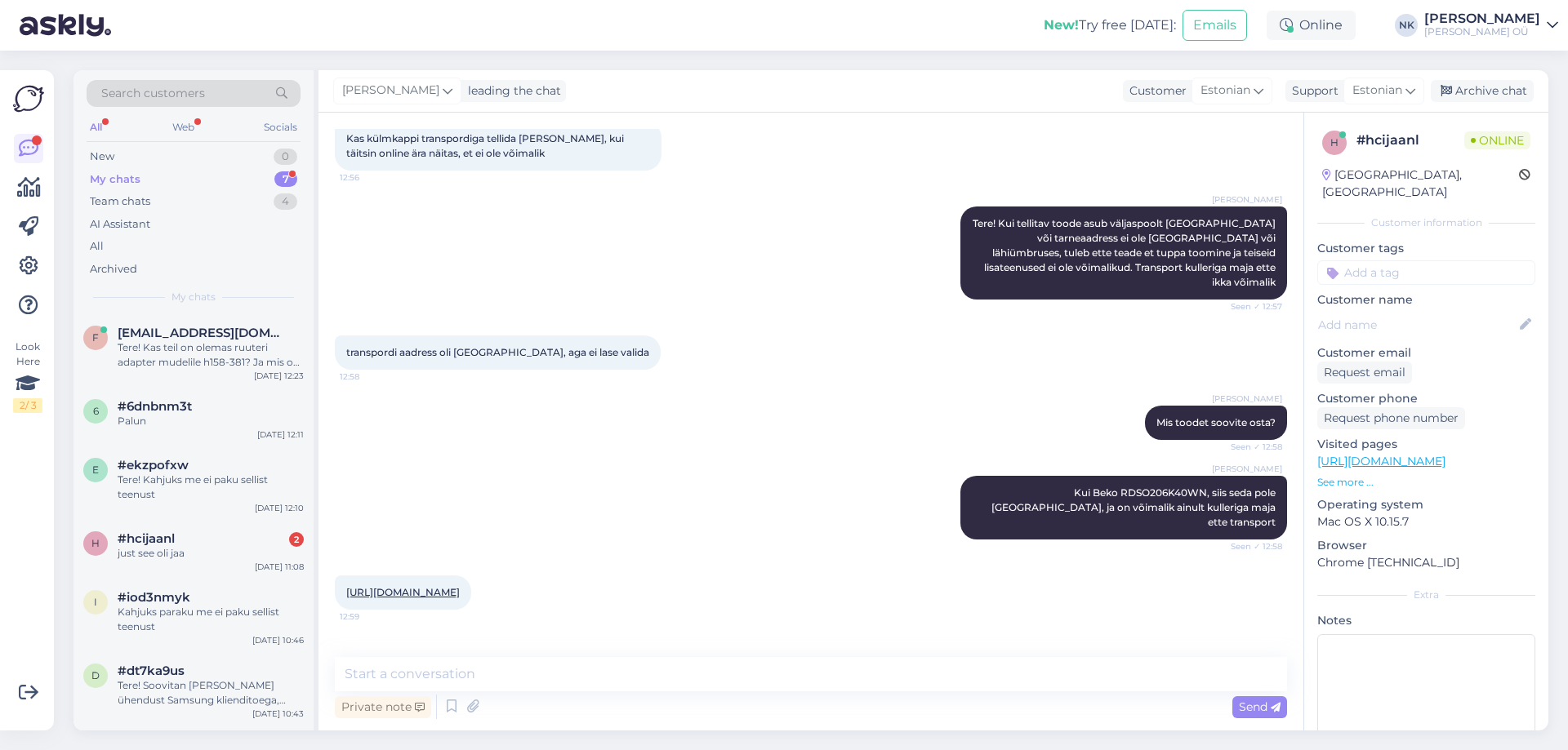
scroll to position [559, 0]
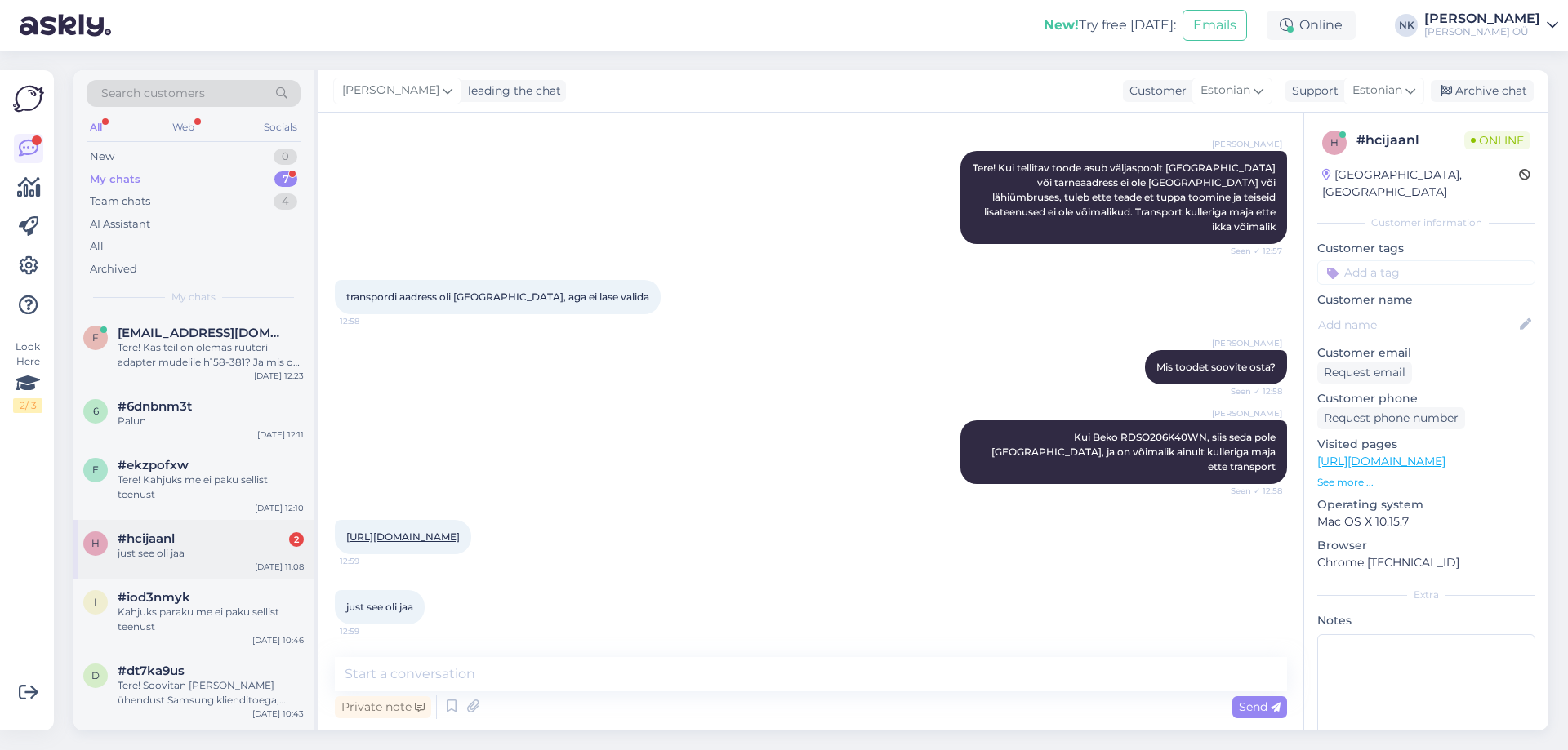
click at [232, 557] on div "just see oli jaa" at bounding box center [211, 554] width 186 height 14
click at [436, 678] on textarea at bounding box center [811, 674] width 952 height 34
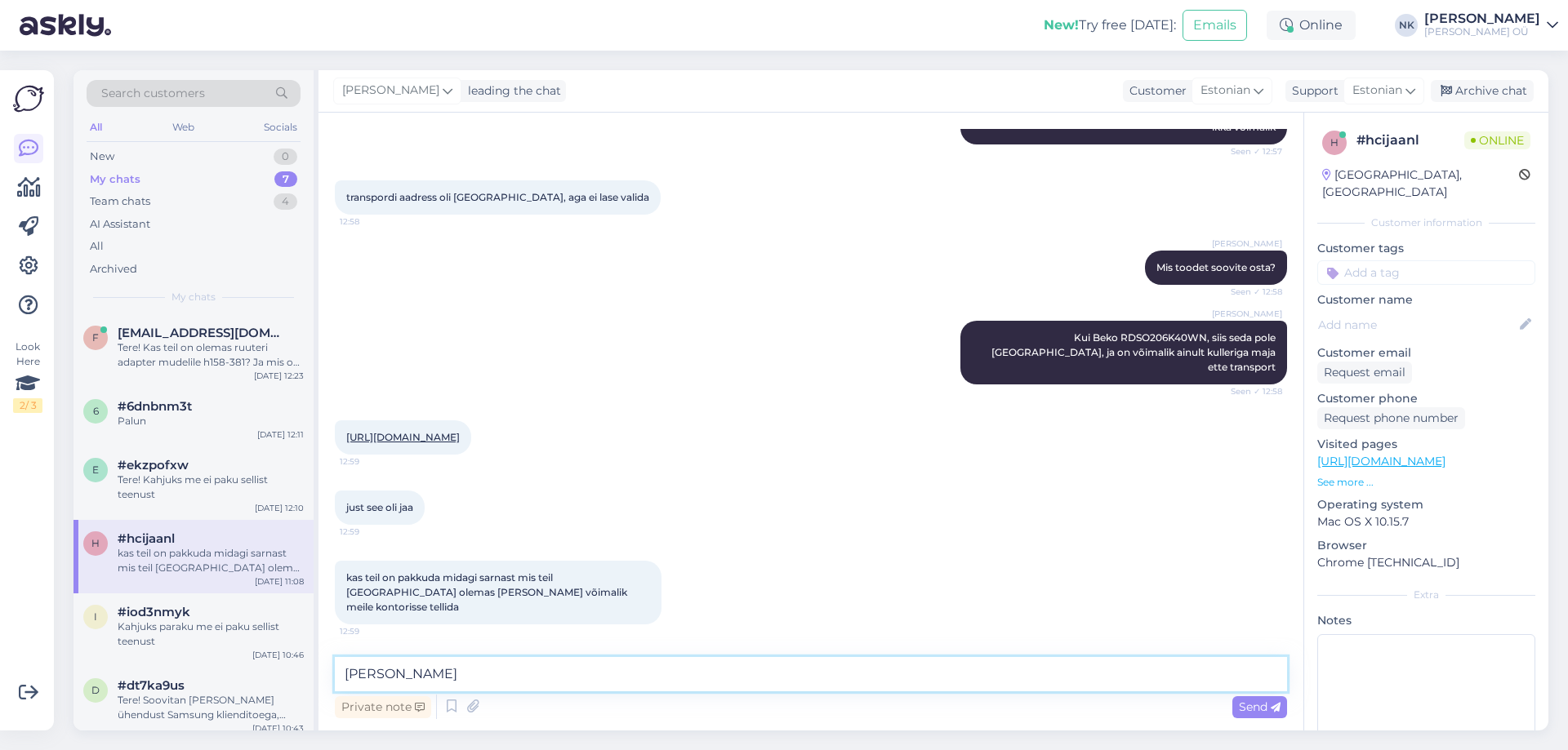
type textarea "J"
click at [1409, 454] on link "[URL][DOMAIN_NAME]" at bounding box center [1382, 461] width 128 height 14
click at [595, 691] on textarea at bounding box center [811, 674] width 952 height 34
paste textarea "[URL][DOMAIN_NAME][PHONE_NUMBER]"
type textarea "Kui vaadata sarnase kõrgusega, siis on sellised variandid mis on kesklaos saada…"
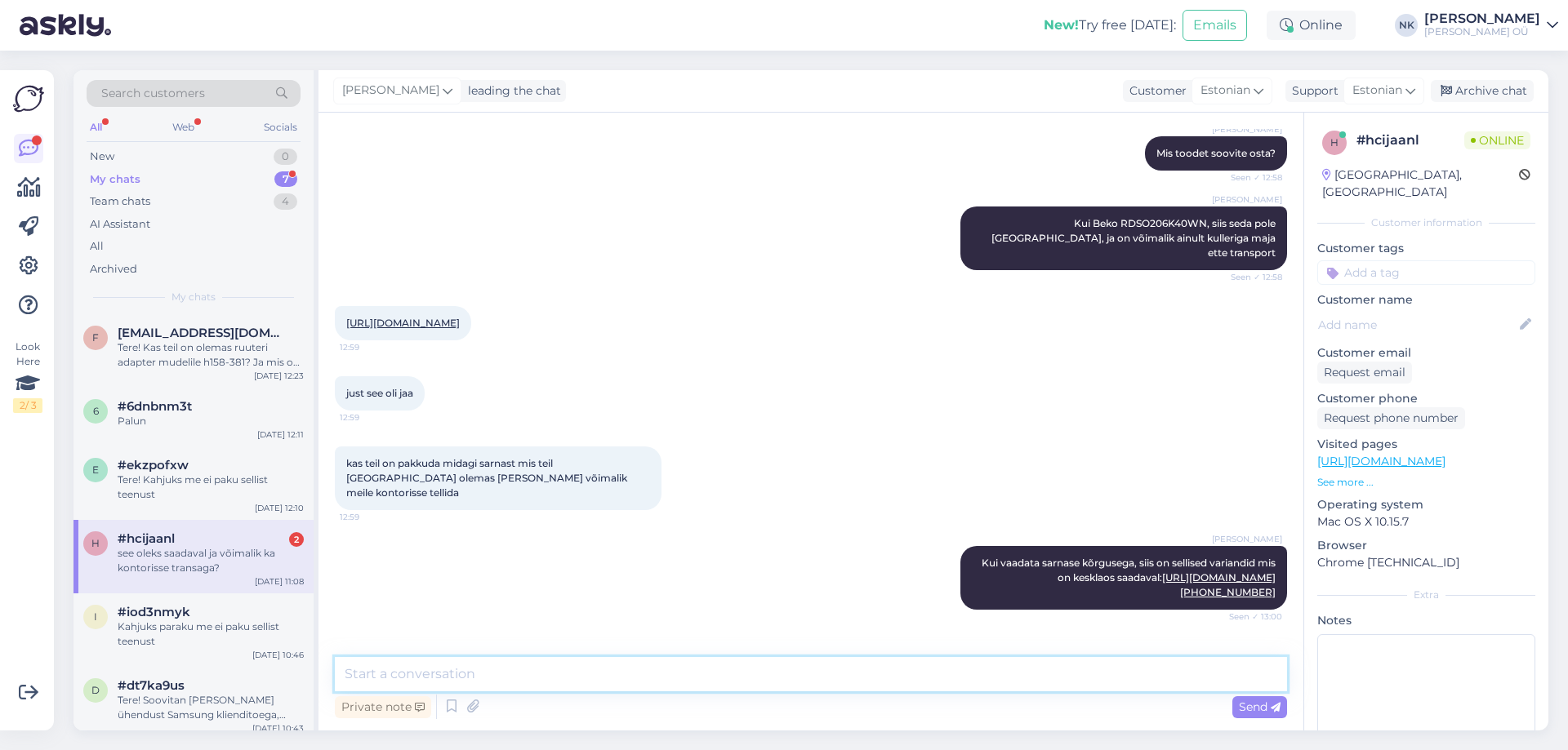
scroll to position [914, 0]
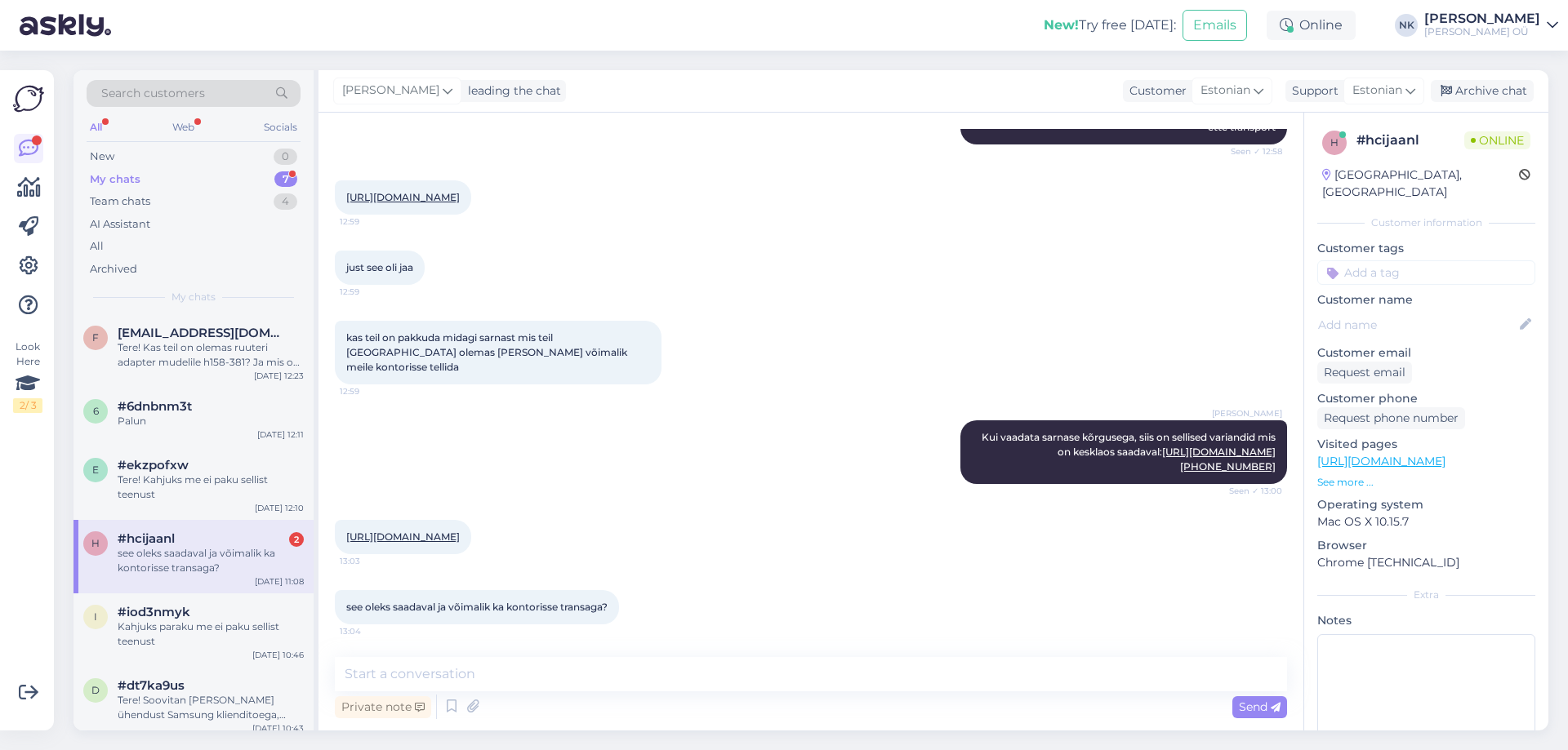
click at [231, 555] on div "see oleks saadaval ja võimalik ka kontorisse transaga?" at bounding box center [211, 561] width 186 height 30
click at [422, 530] on link "[URL][DOMAIN_NAME]" at bounding box center [403, 537] width 113 height 13
click at [545, 658] on textarea at bounding box center [811, 674] width 952 height 34
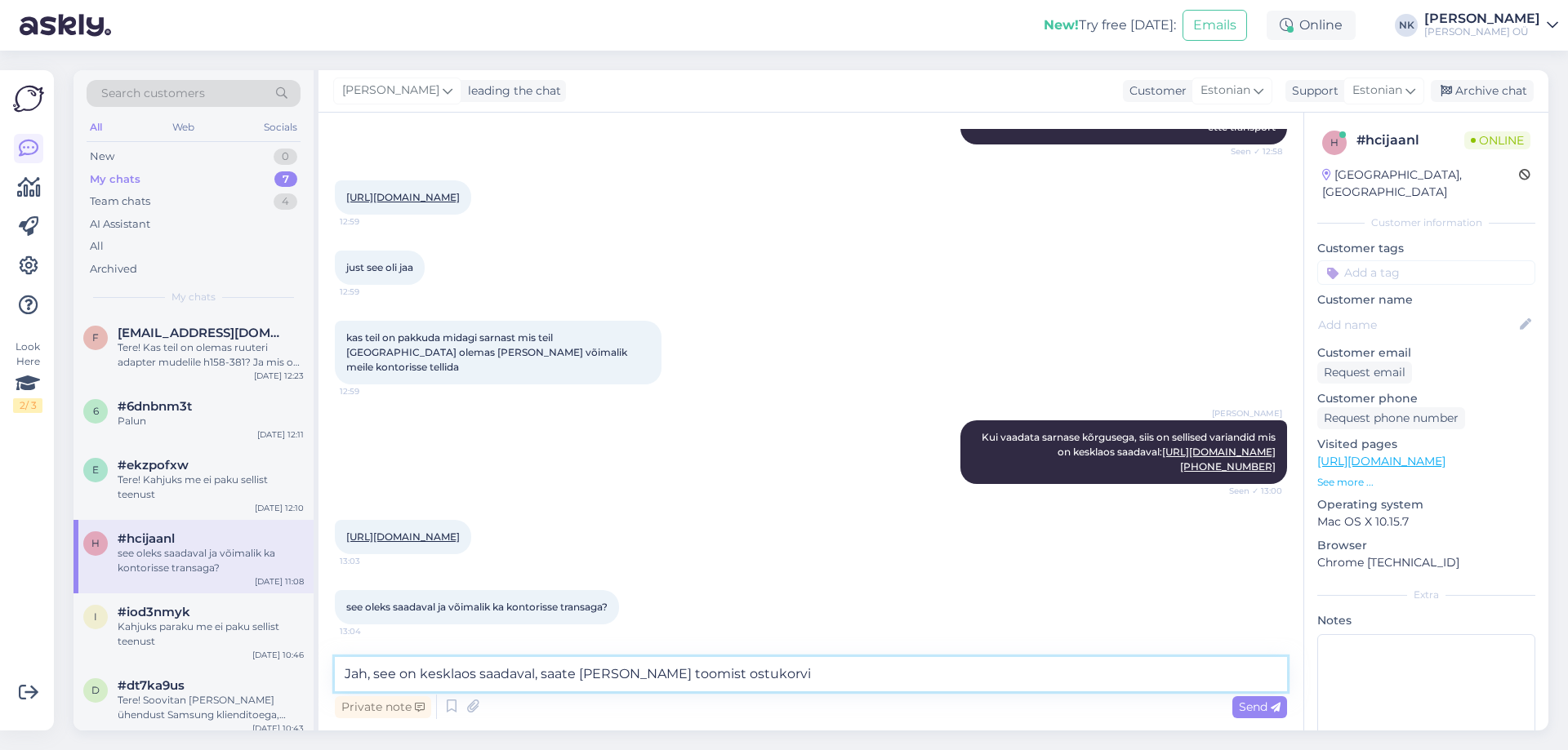
type textarea "Jah, see on kesklaos saadaval, saate [PERSON_NAME] toomist ostukorvis"
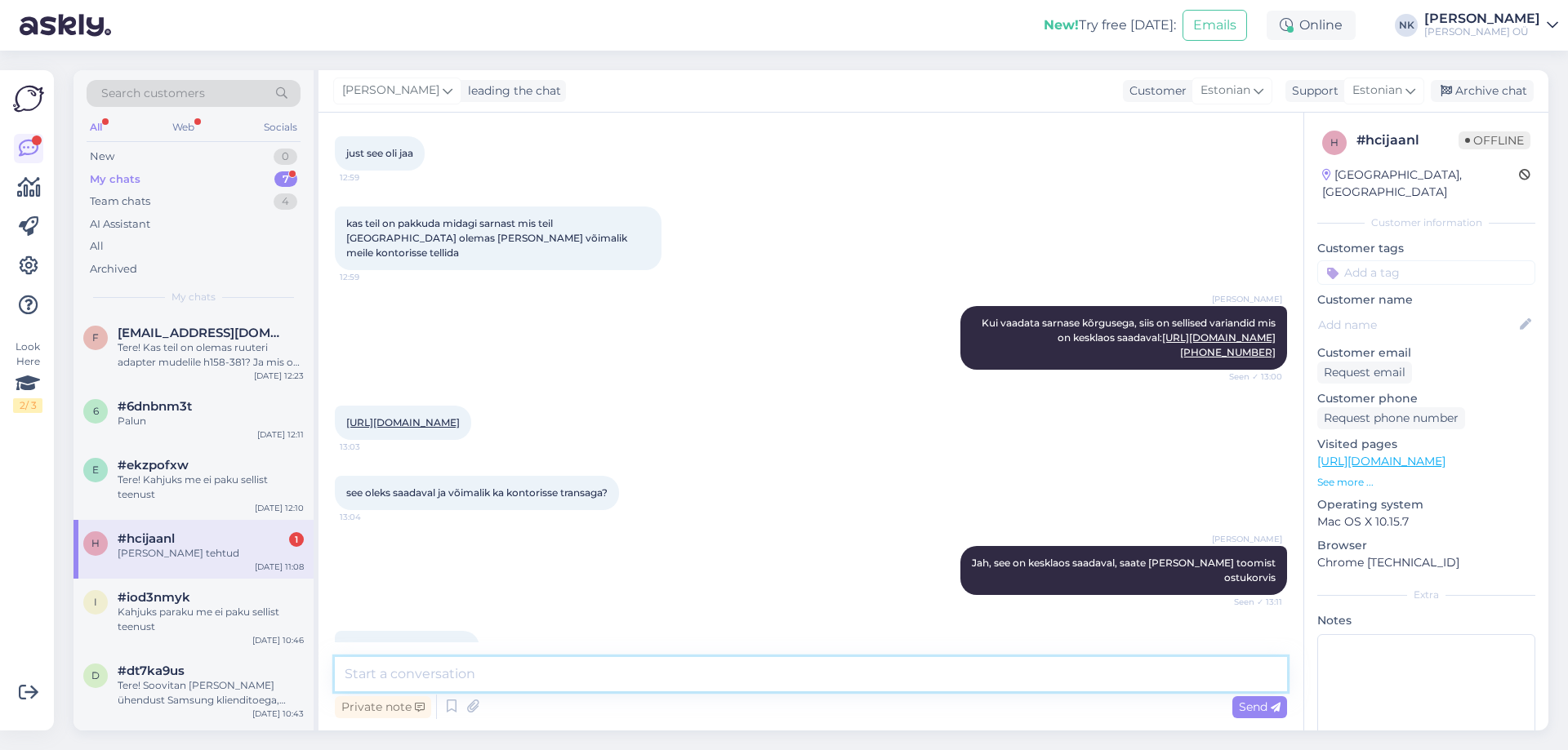
scroll to position [1069, 0]
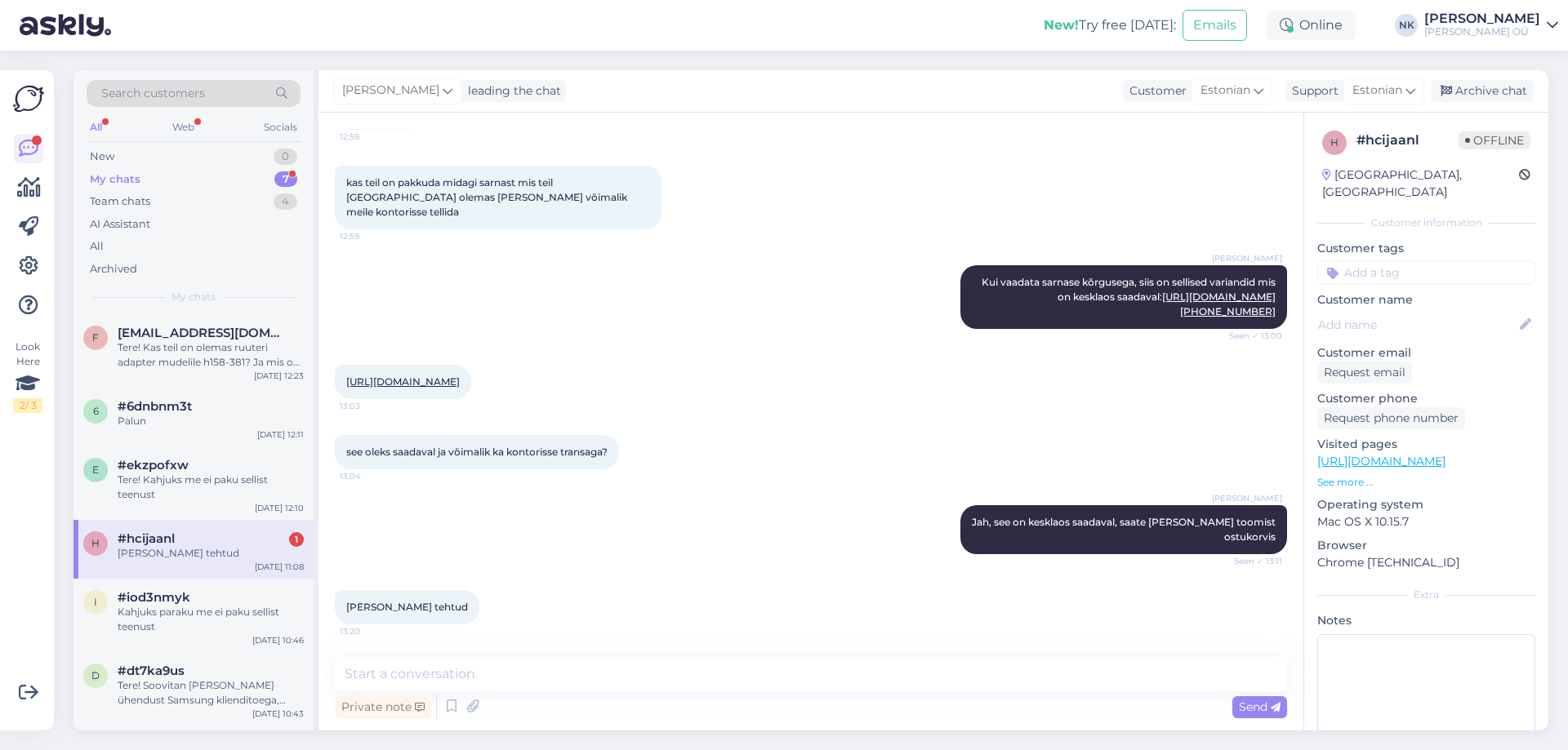
click at [196, 547] on div "[PERSON_NAME] tehtud" at bounding box center [211, 554] width 186 height 14
